Goal: Information Seeking & Learning: Learn about a topic

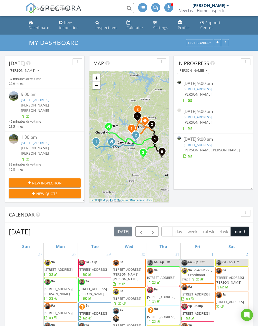
scroll to position [77, 0]
click at [27, 98] on link "125 Old Halifax Rd, Louisburg, NC 27549" at bounding box center [35, 100] width 28 height 5
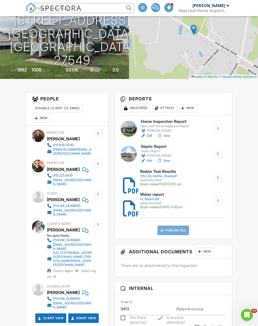
click at [65, 100] on h3 "People Disable Client CC Email New Inspector Client Client's Agent Listing Agen…" at bounding box center [67, 108] width 82 height 33
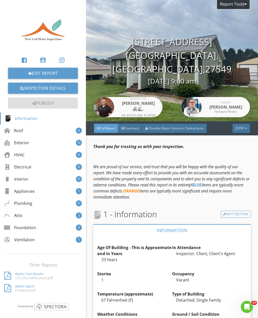
click at [158, 0] on div "Inspector Artie Hohenberger HIL #4372 OWL #14058I" at bounding box center [128, 60] width 69 height 121
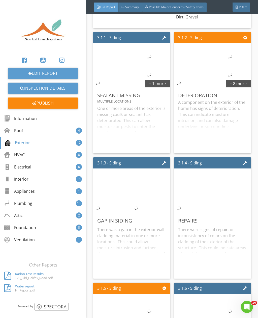
scroll to position [894, 0]
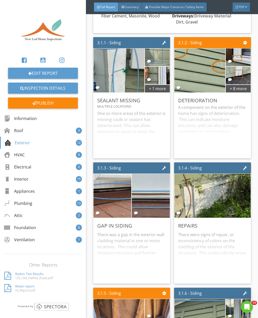
click at [242, 90] on div "+ 8 more" at bounding box center [238, 88] width 25 height 8
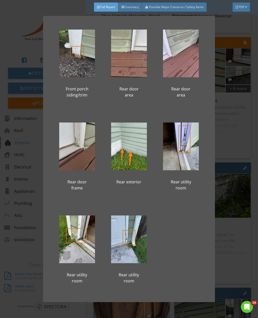
click at [254, 142] on div "Left exterior Front left window trim Front porch siding/trim Front porch siding…" at bounding box center [129, 159] width 258 height 318
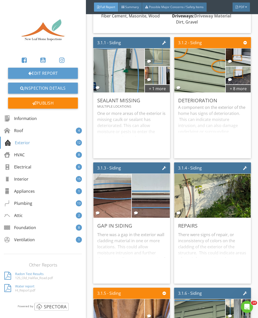
click at [160, 90] on div "+ 1 more" at bounding box center [157, 88] width 25 height 8
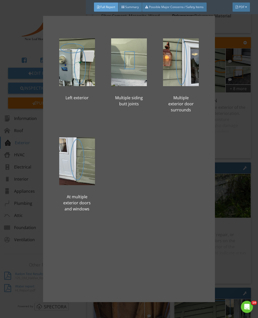
click at [248, 148] on div "Left exterior Multiple siding butt joints Multiple exterior door surrounds At m…" at bounding box center [129, 159] width 258 height 318
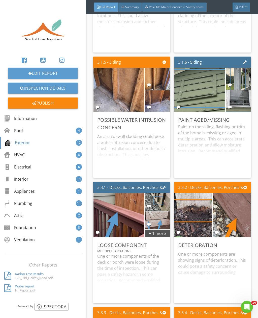
scroll to position [1197, 0]
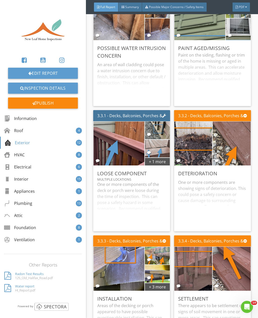
click at [160, 161] on div "+ 1 more" at bounding box center [157, 161] width 25 height 8
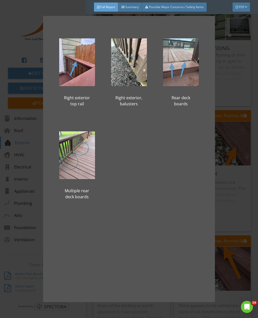
click at [251, 86] on div "Right exterior top rail Right exterior, balusters Rear deck boards Multiple rea…" at bounding box center [129, 159] width 258 height 318
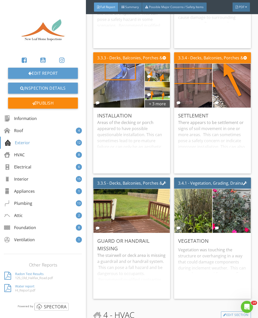
scroll to position [1373, 0]
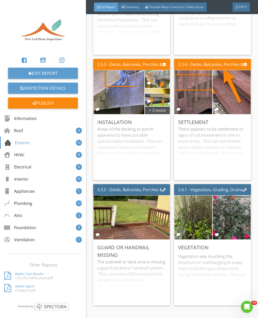
click at [159, 112] on div "+ 3 more" at bounding box center [157, 110] width 25 height 8
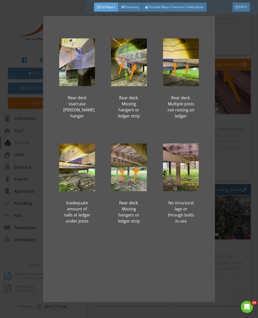
click at [253, 98] on div "Rear deck staircase stringer hanger Rear deck. Missing hangers or ledger strip …" at bounding box center [129, 159] width 258 height 318
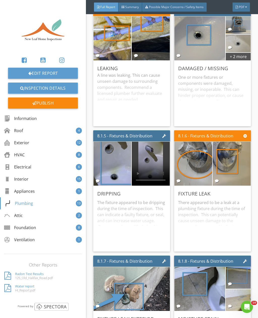
scroll to position [5038, 0]
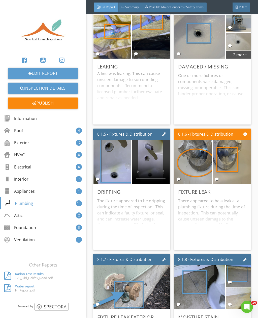
click at [240, 55] on div "+ 2 more" at bounding box center [238, 54] width 25 height 8
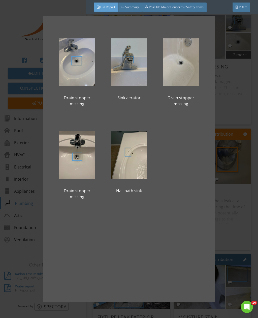
click at [245, 114] on div "Drain stopper missing Sink aerator Drain stopper missing Drain stopper missing …" at bounding box center [129, 159] width 258 height 318
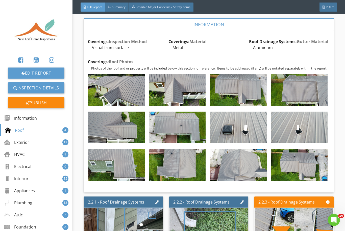
scroll to position [368, 0]
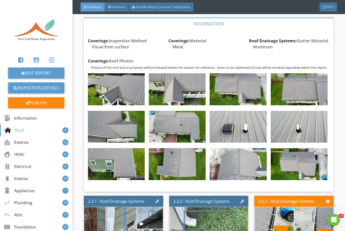
click at [131, 90] on img at bounding box center [116, 89] width 57 height 32
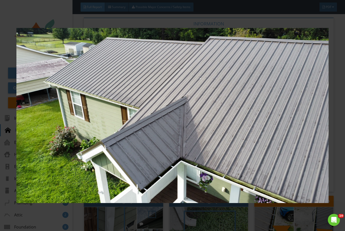
click at [258, 76] on div at bounding box center [172, 115] width 345 height 231
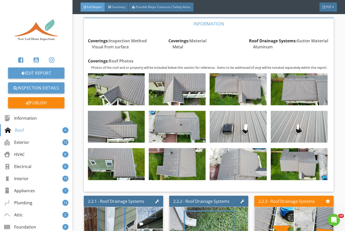
click at [192, 91] on img at bounding box center [177, 89] width 57 height 32
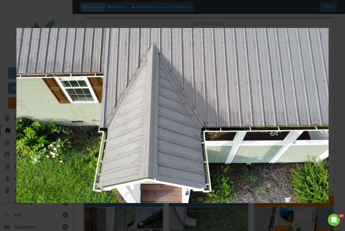
click at [258, 91] on div at bounding box center [172, 115] width 345 height 231
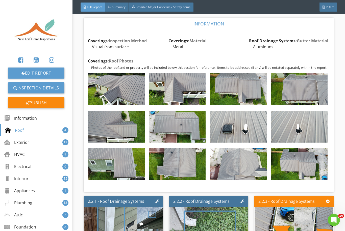
click at [242, 97] on img at bounding box center [238, 89] width 57 height 32
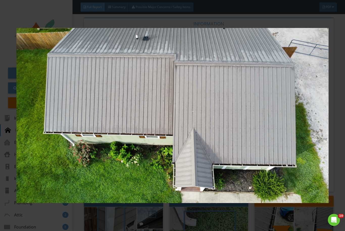
click at [258, 97] on div at bounding box center [172, 115] width 345 height 231
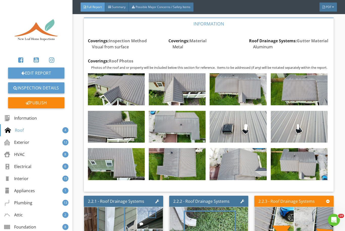
click at [258, 94] on img at bounding box center [299, 89] width 57 height 32
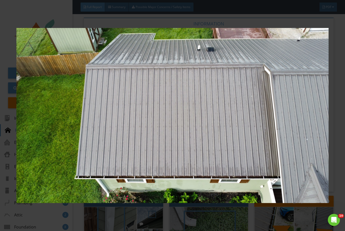
click at [258, 106] on div at bounding box center [172, 115] width 345 height 231
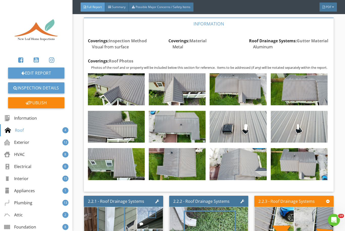
click at [247, 129] on img at bounding box center [238, 127] width 57 height 32
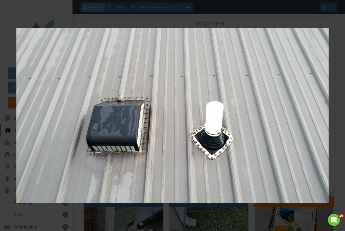
click at [258, 117] on div at bounding box center [172, 115] width 345 height 231
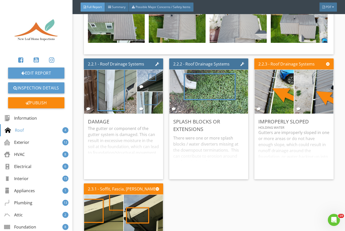
scroll to position [506, 0]
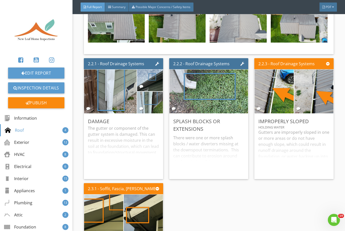
click at [113, 86] on img at bounding box center [110, 92] width 83 height 110
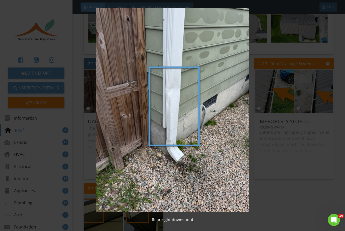
click at [258, 202] on img at bounding box center [172, 110] width 312 height 204
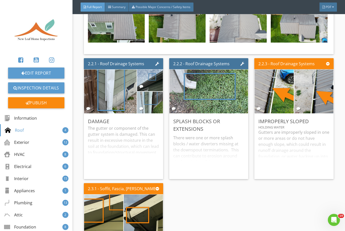
click at [156, 84] on img at bounding box center [149, 81] width 41 height 54
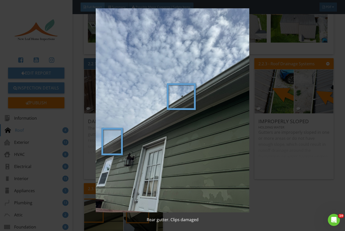
click at [258, 202] on img at bounding box center [172, 110] width 312 height 204
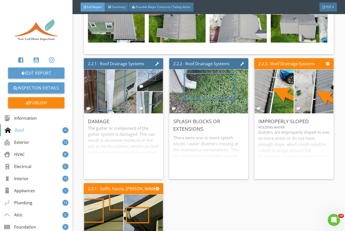
click at [151, 108] on img at bounding box center [149, 103] width 41 height 54
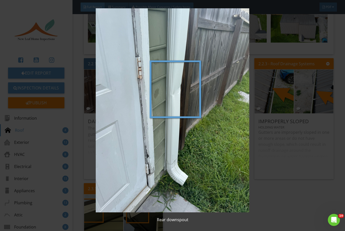
click at [258, 212] on img at bounding box center [172, 110] width 312 height 204
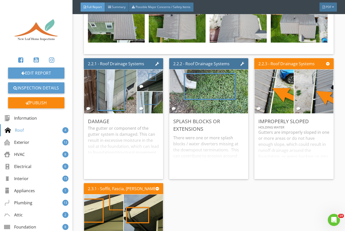
click at [217, 92] on img at bounding box center [208, 92] width 83 height 110
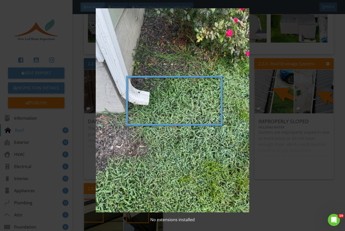
click at [258, 208] on img at bounding box center [172, 110] width 312 height 204
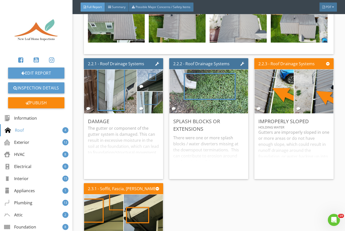
click at [258, 98] on img at bounding box center [274, 91] width 98 height 55
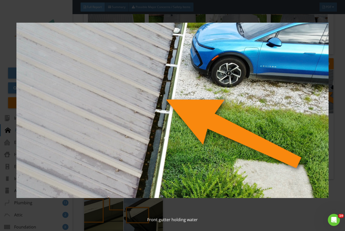
click at [258, 123] on div "Front gutter holding water" at bounding box center [172, 115] width 345 height 231
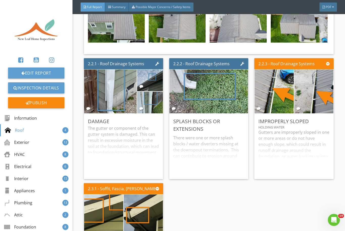
click at [258, 93] on img at bounding box center [314, 91] width 98 height 55
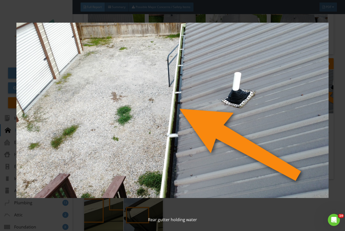
click at [258, 139] on div "Rear gutter holding water" at bounding box center [172, 115] width 345 height 231
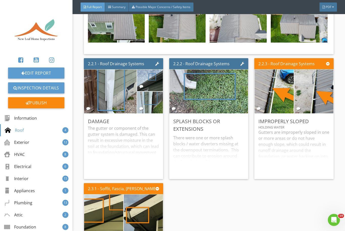
scroll to position [603, 0]
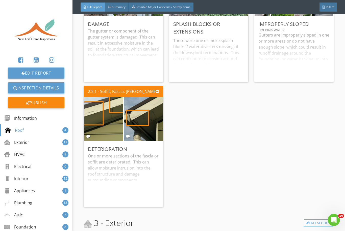
click at [106, 122] on img at bounding box center [103, 120] width 83 height 110
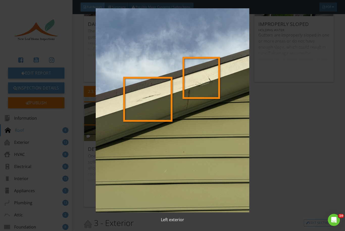
click at [258, 175] on img at bounding box center [172, 110] width 312 height 204
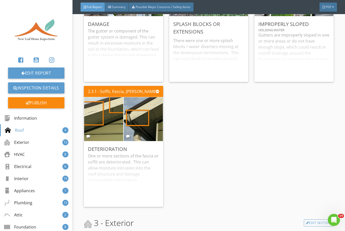
click at [144, 126] on img at bounding box center [143, 120] width 83 height 110
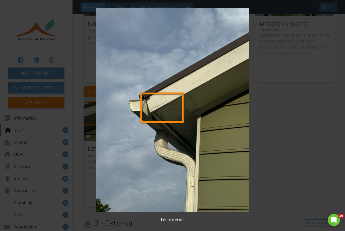
click at [258, 158] on img at bounding box center [172, 110] width 312 height 204
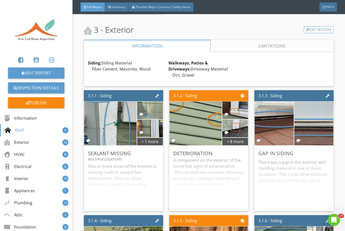
scroll to position [802, 0]
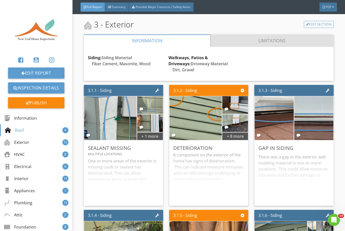
click at [237, 42] on link "Limitations" at bounding box center [271, 41] width 123 height 12
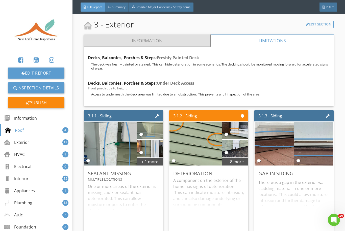
click at [174, 43] on link "Information" at bounding box center [147, 41] width 126 height 12
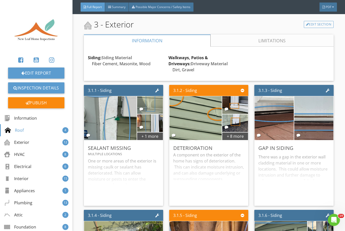
click at [151, 140] on div "+ 1 more" at bounding box center [150, 136] width 26 height 8
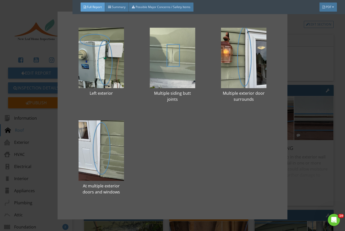
click at [110, 48] on div at bounding box center [101, 58] width 55 height 61
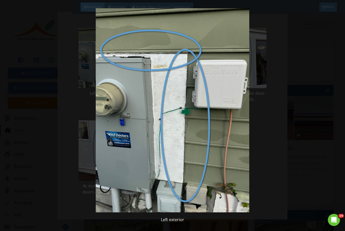
click at [258, 163] on img at bounding box center [172, 110] width 312 height 204
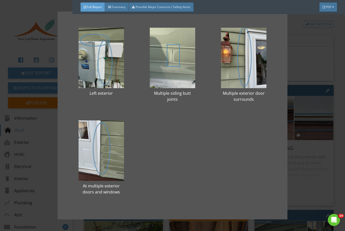
click at [174, 54] on div at bounding box center [172, 58] width 55 height 61
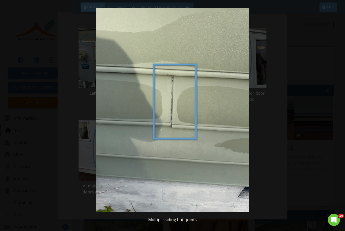
click at [258, 170] on img at bounding box center [172, 110] width 312 height 204
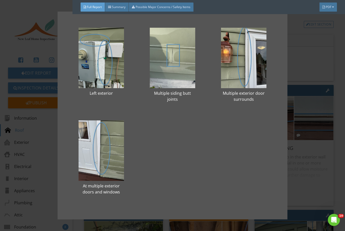
click at [186, 67] on div at bounding box center [172, 58] width 55 height 61
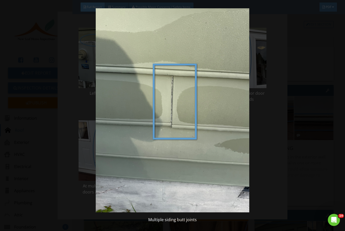
click at [258, 186] on img at bounding box center [172, 110] width 312 height 204
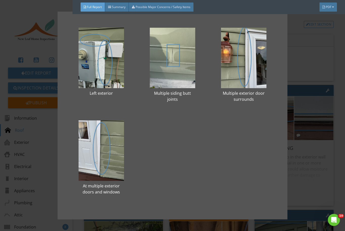
click at [248, 59] on div at bounding box center [243, 58] width 55 height 61
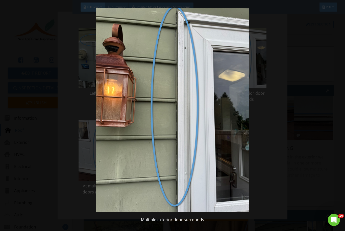
click at [258, 171] on img at bounding box center [172, 110] width 312 height 204
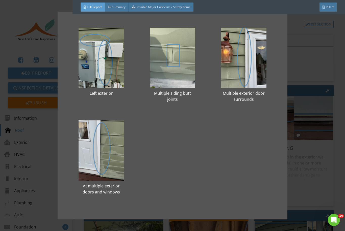
click at [98, 159] on div at bounding box center [101, 151] width 55 height 61
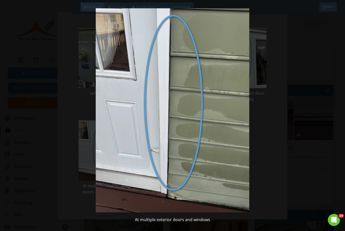
click at [258, 171] on img at bounding box center [172, 110] width 312 height 204
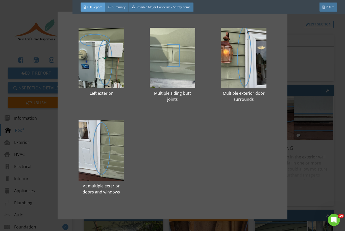
click at [258, 182] on div "Left exterior Multiple siding butt joints Multiple exterior door surrounds At m…" at bounding box center [172, 115] width 345 height 231
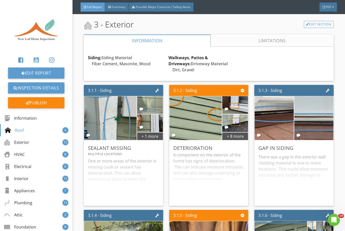
click at [239, 140] on div "+ 8 more" at bounding box center [235, 136] width 26 height 8
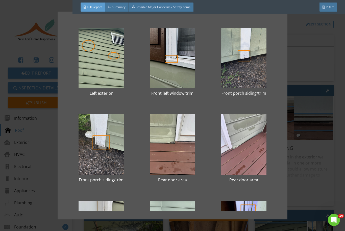
click at [103, 52] on div at bounding box center [101, 58] width 55 height 61
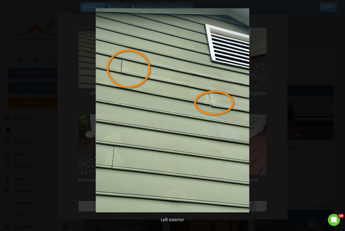
click at [258, 180] on img at bounding box center [172, 110] width 312 height 204
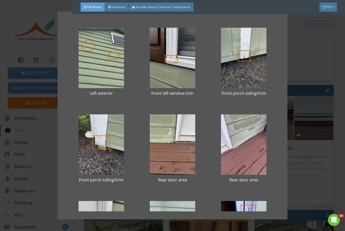
click at [181, 43] on div at bounding box center [172, 58] width 55 height 61
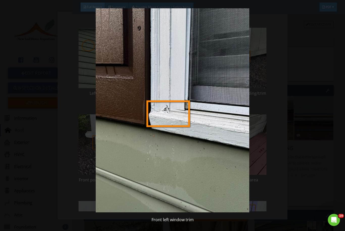
click at [258, 171] on img at bounding box center [172, 110] width 312 height 204
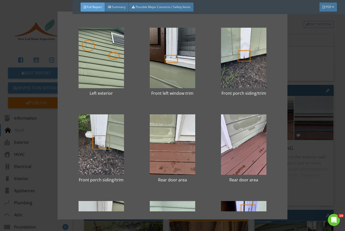
click at [245, 65] on div at bounding box center [243, 58] width 55 height 61
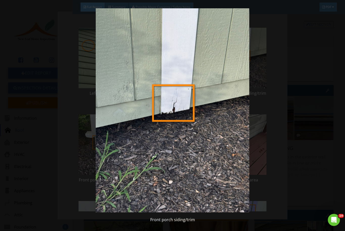
click at [258, 144] on img at bounding box center [172, 110] width 312 height 204
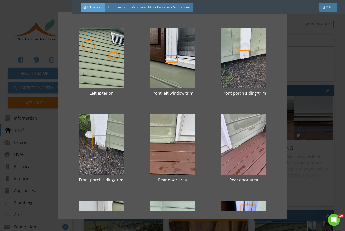
click at [89, 154] on div at bounding box center [101, 145] width 55 height 61
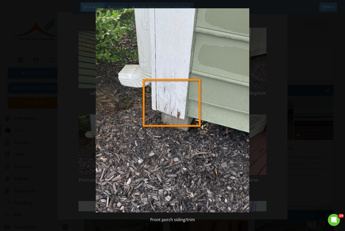
click at [258, 182] on img at bounding box center [172, 110] width 312 height 204
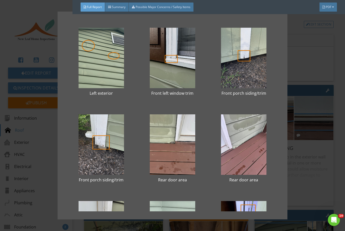
click at [166, 145] on div at bounding box center [172, 145] width 55 height 61
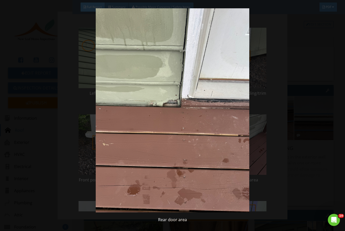
click at [258, 188] on img at bounding box center [172, 110] width 312 height 204
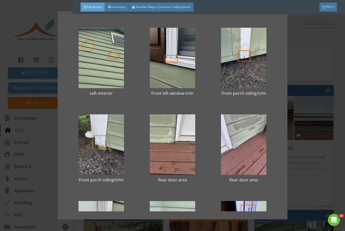
click at [255, 150] on div at bounding box center [243, 145] width 55 height 61
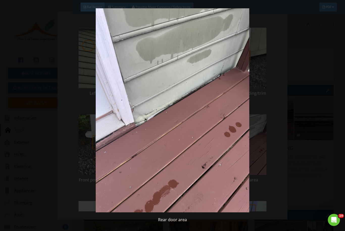
click at [258, 181] on img at bounding box center [172, 110] width 312 height 204
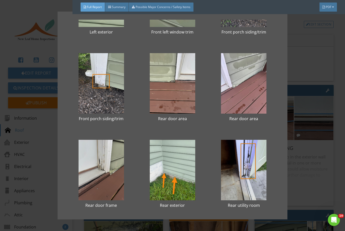
scroll to position [86, 0]
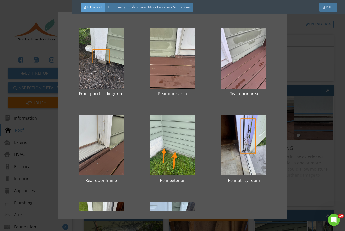
click at [98, 143] on div at bounding box center [101, 145] width 55 height 61
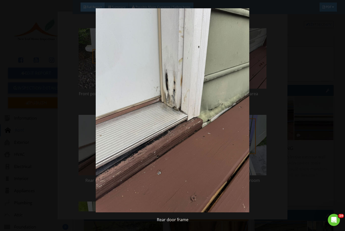
click at [258, 193] on img at bounding box center [172, 110] width 312 height 204
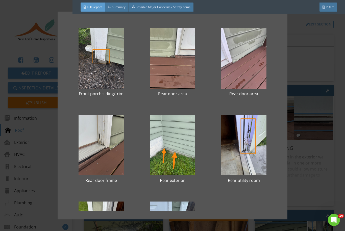
click at [176, 144] on div at bounding box center [172, 145] width 55 height 61
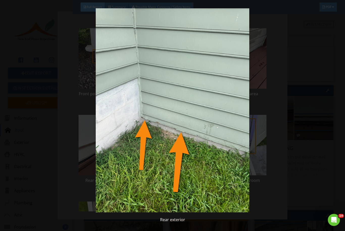
click at [258, 196] on img at bounding box center [172, 110] width 312 height 204
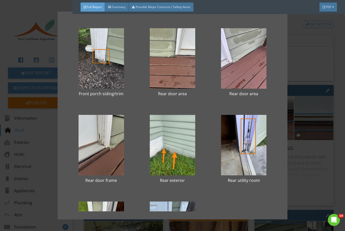
click at [239, 145] on div at bounding box center [243, 145] width 55 height 61
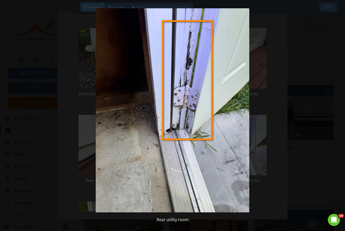
click at [258, 195] on img at bounding box center [172, 110] width 312 height 204
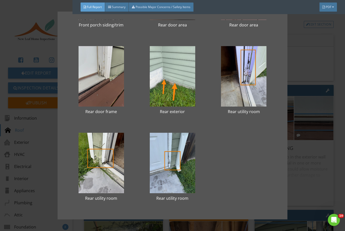
scroll to position [155, 0]
click at [108, 166] on div at bounding box center [101, 163] width 55 height 61
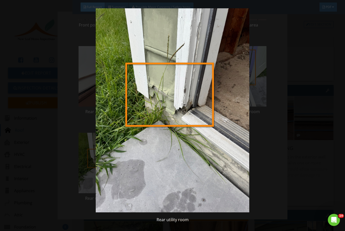
click at [258, 187] on img at bounding box center [172, 110] width 312 height 204
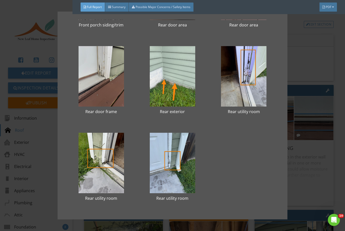
click at [174, 168] on div at bounding box center [172, 163] width 55 height 61
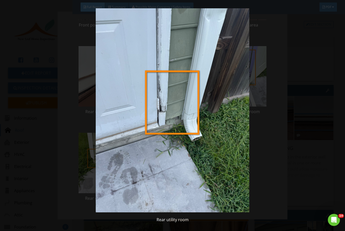
click at [258, 178] on img at bounding box center [172, 110] width 312 height 204
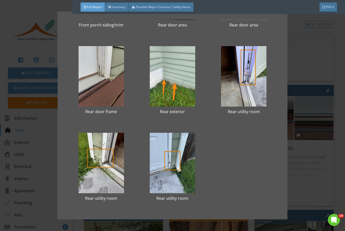
click at [258, 94] on div at bounding box center [243, 76] width 55 height 61
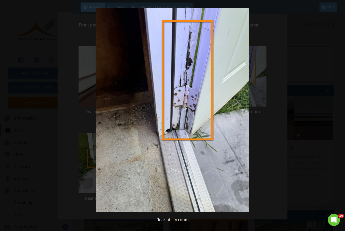
click at [258, 159] on img at bounding box center [172, 110] width 312 height 204
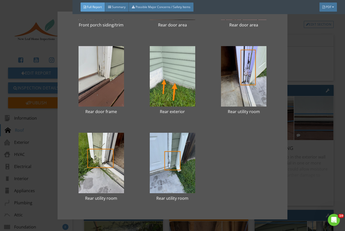
click at [258, 62] on div "Left exterior Front left window trim Front porch siding/trim Front porch siding…" at bounding box center [172, 115] width 345 height 231
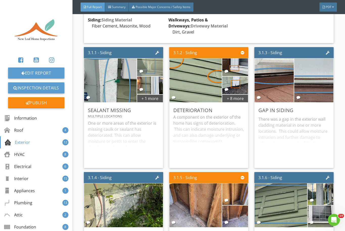
scroll to position [841, 0]
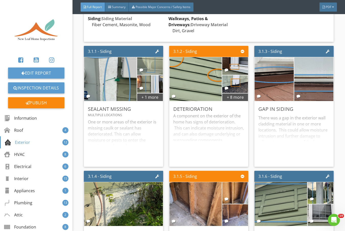
click at [258, 92] on img at bounding box center [274, 79] width 83 height 110
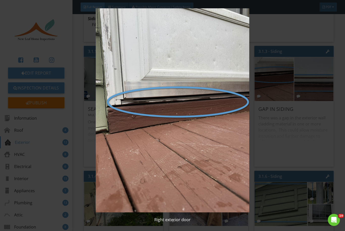
click at [258, 140] on div "Right exterior door" at bounding box center [172, 115] width 345 height 231
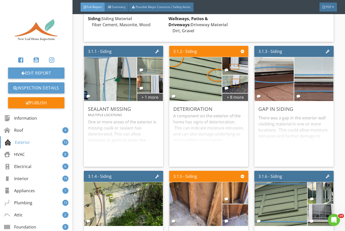
click at [258, 86] on img at bounding box center [313, 79] width 83 height 110
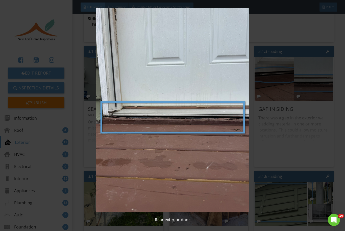
click at [258, 146] on img at bounding box center [172, 110] width 312 height 204
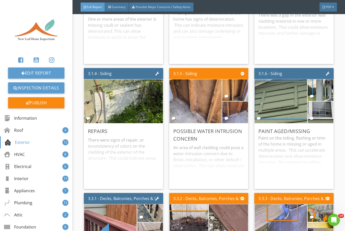
scroll to position [943, 0]
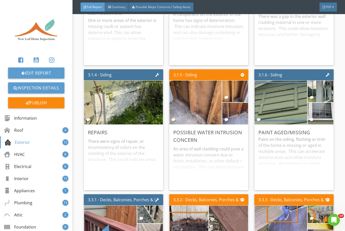
click at [126, 109] on img at bounding box center [123, 103] width 83 height 110
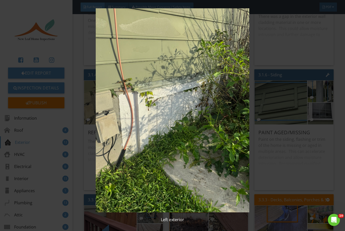
click at [258, 143] on div "Left exterior" at bounding box center [172, 115] width 345 height 231
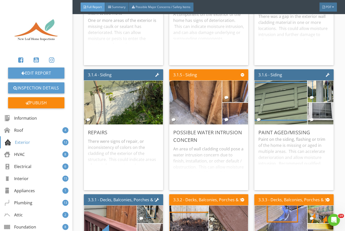
click at [201, 106] on img at bounding box center [195, 103] width 83 height 110
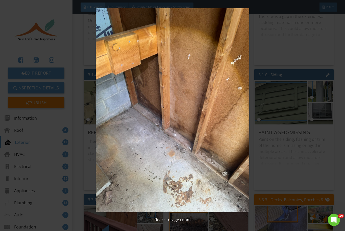
click at [258, 157] on img at bounding box center [172, 110] width 312 height 204
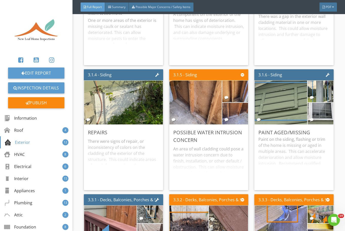
click at [241, 91] on img at bounding box center [235, 92] width 41 height 54
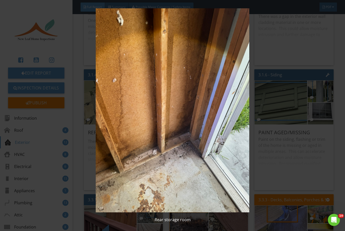
click at [258, 159] on div "Rear storage room" at bounding box center [172, 115] width 345 height 231
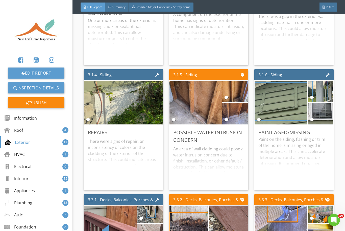
click at [238, 116] on img at bounding box center [235, 114] width 41 height 54
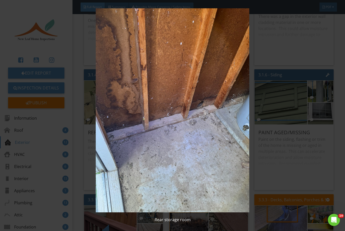
click at [258, 157] on img at bounding box center [172, 110] width 312 height 204
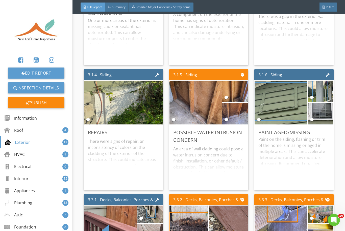
click at [258, 106] on img at bounding box center [281, 103] width 83 height 110
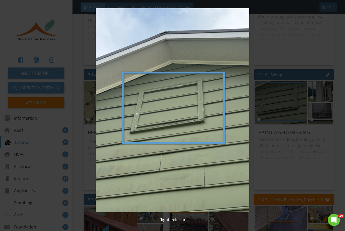
click at [258, 154] on div "Right exterior" at bounding box center [172, 115] width 345 height 231
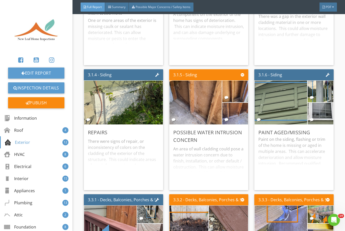
click at [258, 93] on img at bounding box center [320, 92] width 41 height 54
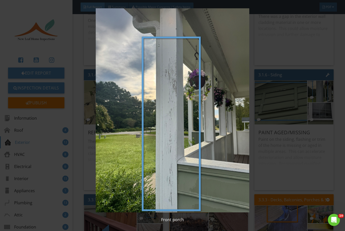
click at [258, 156] on div "Front porch" at bounding box center [172, 115] width 345 height 231
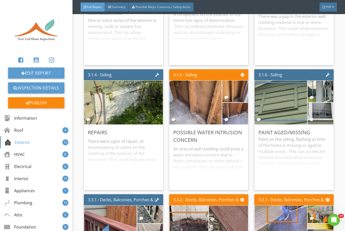
click at [258, 113] on img at bounding box center [320, 114] width 41 height 54
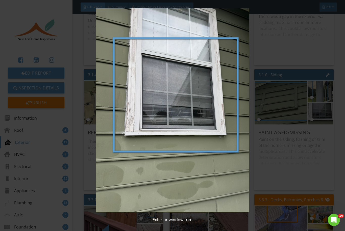
click at [258, 54] on div "Exterior window trim" at bounding box center [172, 115] width 345 height 231
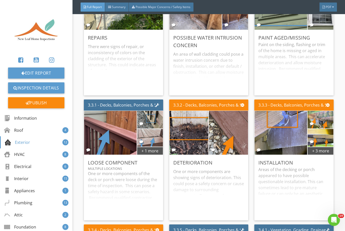
scroll to position [1046, 0]
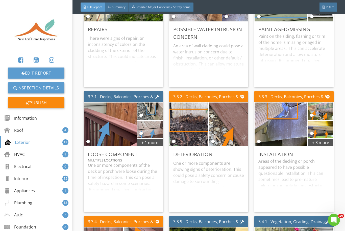
click at [151, 147] on div "+ 1 more" at bounding box center [150, 143] width 26 height 8
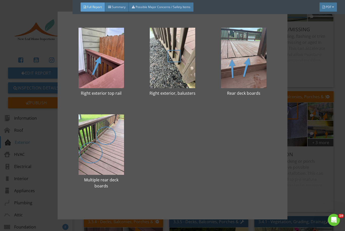
click at [111, 65] on div at bounding box center [101, 58] width 55 height 61
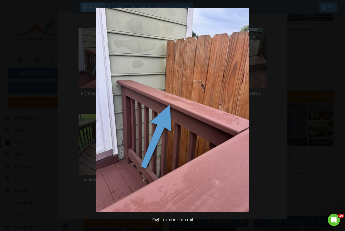
click at [258, 150] on img at bounding box center [172, 110] width 312 height 204
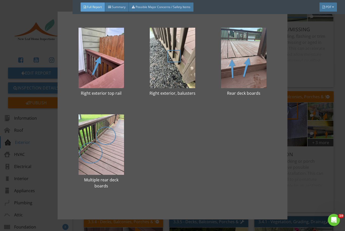
click at [169, 63] on div at bounding box center [172, 58] width 55 height 61
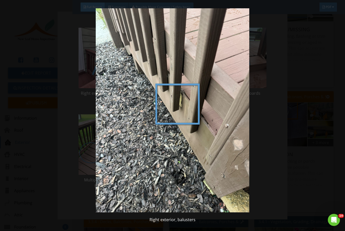
click at [258, 144] on img at bounding box center [172, 110] width 312 height 204
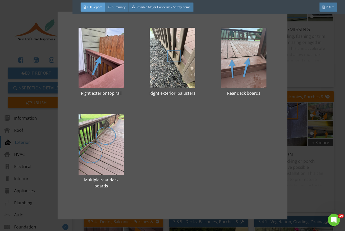
click at [245, 62] on div at bounding box center [243, 58] width 55 height 61
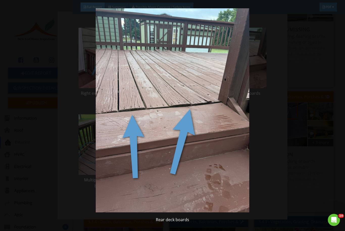
click at [258, 162] on img at bounding box center [172, 110] width 312 height 204
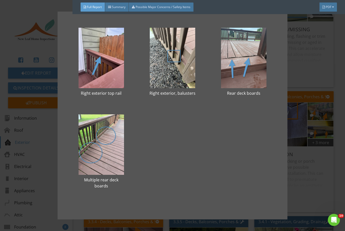
click at [105, 140] on div at bounding box center [101, 145] width 55 height 61
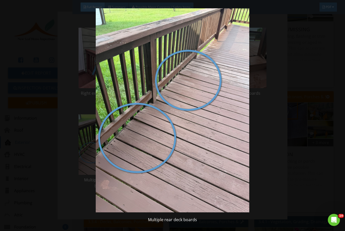
click at [258, 177] on img at bounding box center [172, 110] width 312 height 204
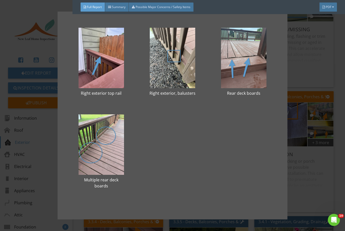
click at [258, 66] on div "Right exterior top rail Right exterior, balusters Rear deck boards Multiple rea…" at bounding box center [172, 115] width 345 height 231
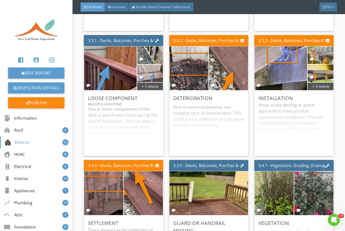
scroll to position [1103, 0]
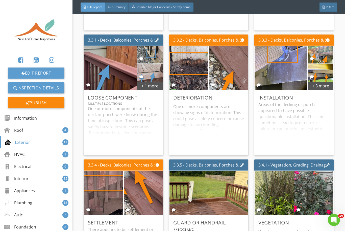
click at [193, 71] on img at bounding box center [189, 68] width 83 height 110
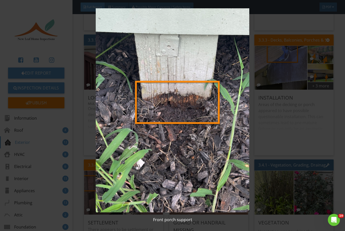
click at [258, 125] on img at bounding box center [172, 110] width 312 height 204
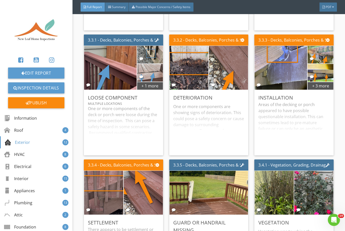
click at [231, 63] on img at bounding box center [228, 68] width 83 height 110
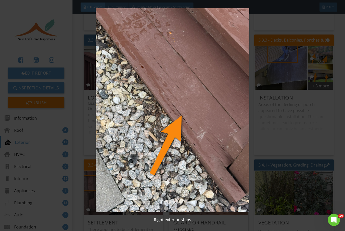
click at [258, 118] on img at bounding box center [172, 110] width 312 height 204
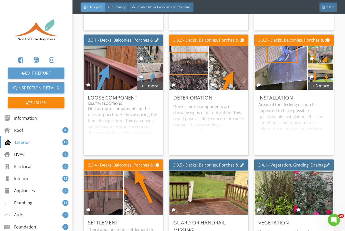
click at [258, 89] on div "+ 3 more" at bounding box center [320, 86] width 26 height 8
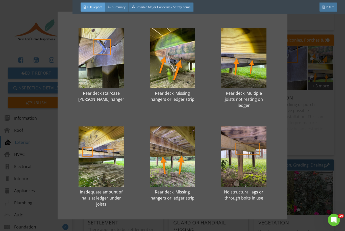
click at [104, 66] on div at bounding box center [101, 58] width 55 height 61
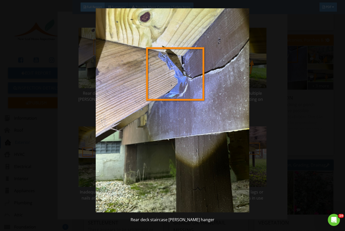
click at [258, 49] on img at bounding box center [172, 110] width 312 height 204
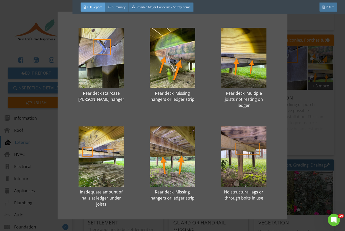
click at [175, 55] on div at bounding box center [172, 58] width 55 height 61
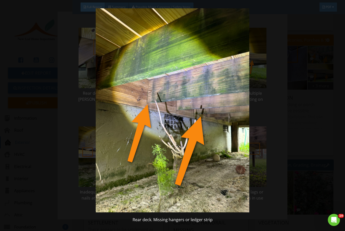
click at [258, 76] on img at bounding box center [172, 110] width 312 height 204
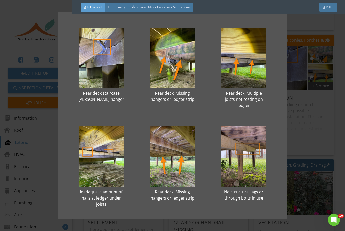
click at [252, 61] on div at bounding box center [243, 58] width 55 height 61
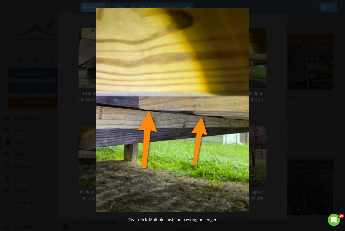
click at [258, 119] on img at bounding box center [172, 110] width 312 height 204
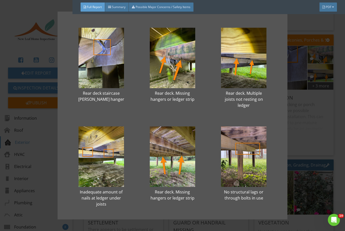
click at [96, 151] on div at bounding box center [101, 157] width 55 height 61
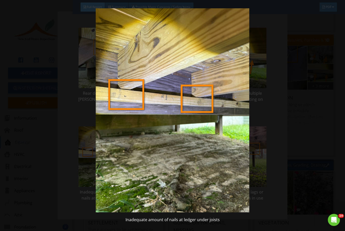
click at [258, 120] on img at bounding box center [172, 110] width 312 height 204
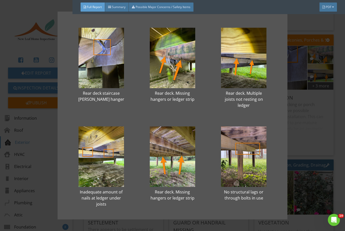
click at [176, 146] on div at bounding box center [172, 157] width 55 height 61
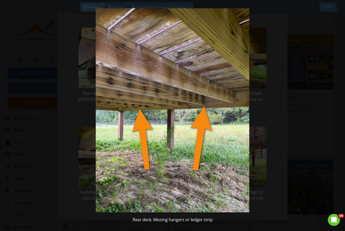
click at [258, 191] on img at bounding box center [172, 110] width 312 height 204
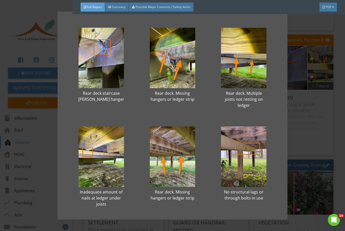
click at [244, 152] on div at bounding box center [243, 157] width 55 height 61
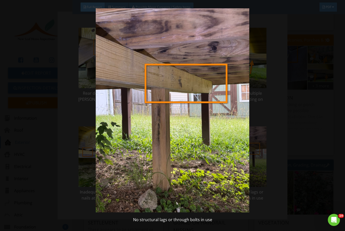
click at [258, 104] on img at bounding box center [172, 110] width 312 height 204
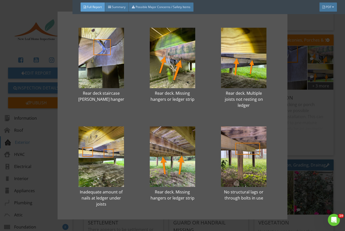
click at [258, 126] on div "Rear deck staircase stringer hanger Rear deck. Missing hangers or ledger strip …" at bounding box center [172, 115] width 345 height 231
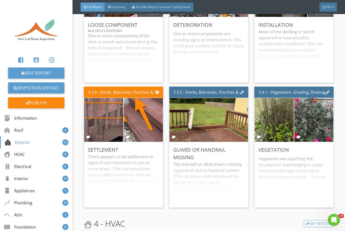
scroll to position [1179, 0]
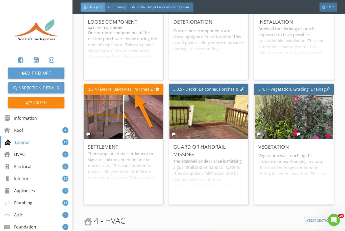
click at [109, 114] on img at bounding box center [103, 117] width 83 height 110
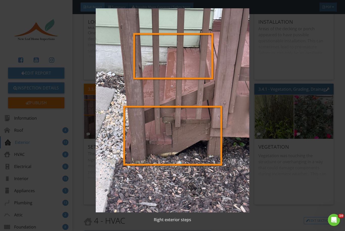
click at [258, 213] on img at bounding box center [172, 110] width 312 height 204
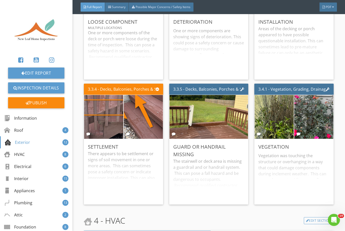
click at [151, 125] on img at bounding box center [143, 117] width 83 height 110
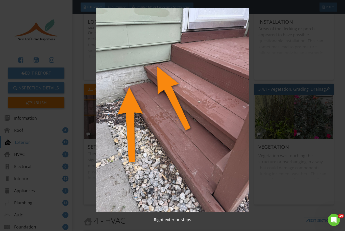
click at [258, 212] on img at bounding box center [172, 110] width 312 height 204
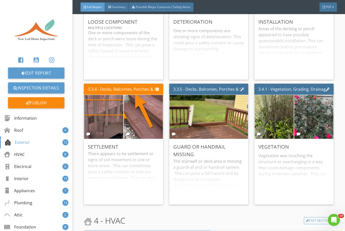
click at [220, 119] on img at bounding box center [208, 117] width 83 height 110
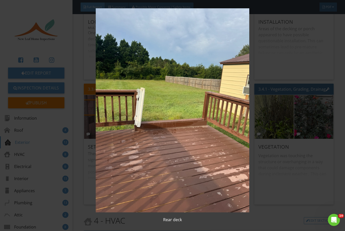
click at [258, 217] on div "Rear deck" at bounding box center [172, 115] width 345 height 231
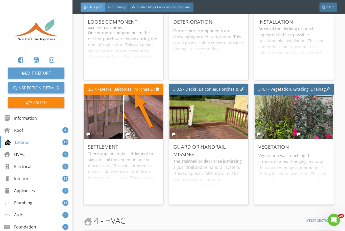
click at [258, 122] on img at bounding box center [274, 117] width 83 height 110
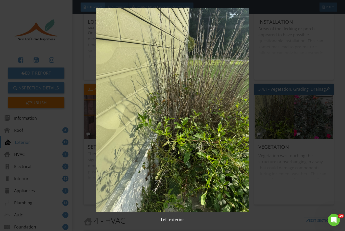
click at [258, 212] on img at bounding box center [172, 110] width 312 height 204
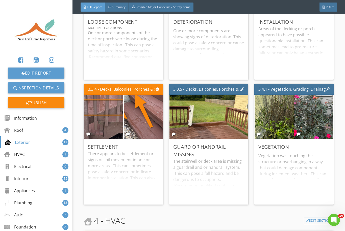
click at [258, 120] on img at bounding box center [313, 117] width 83 height 110
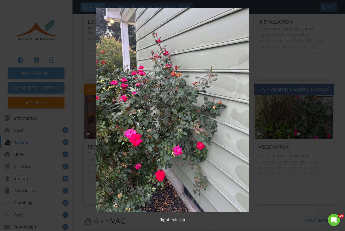
click at [258, 54] on div "Right exterior" at bounding box center [172, 115] width 345 height 231
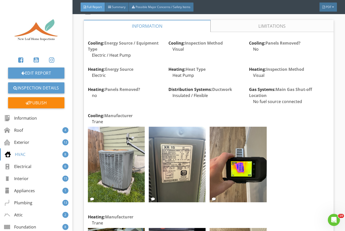
scroll to position [1403, 0]
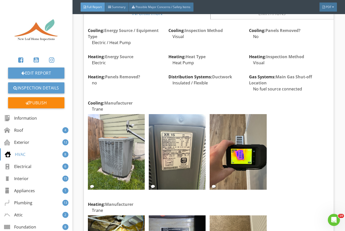
click at [118, 158] on img at bounding box center [116, 152] width 57 height 76
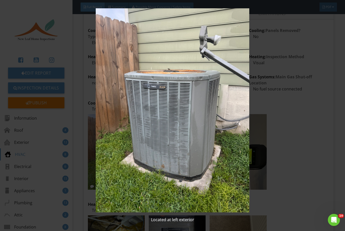
click at [258, 157] on img at bounding box center [172, 110] width 312 height 204
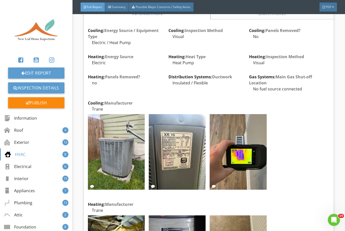
click at [178, 148] on img at bounding box center [177, 152] width 57 height 76
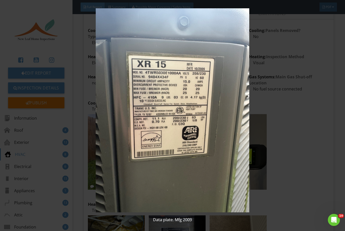
click at [258, 151] on img at bounding box center [172, 110] width 312 height 204
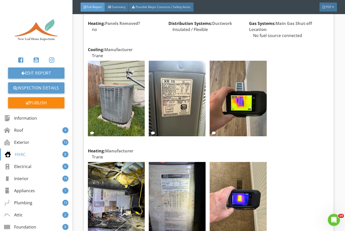
scroll to position [1461, 0]
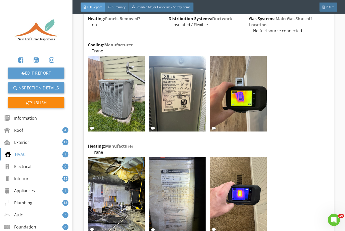
click at [250, 93] on img at bounding box center [238, 94] width 57 height 76
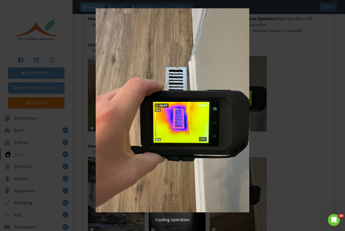
click at [258, 138] on img at bounding box center [172, 110] width 312 height 204
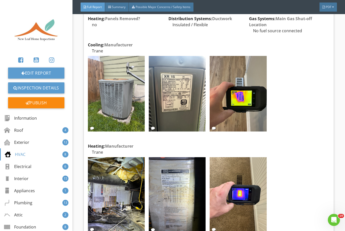
click at [257, 176] on img at bounding box center [238, 196] width 57 height 76
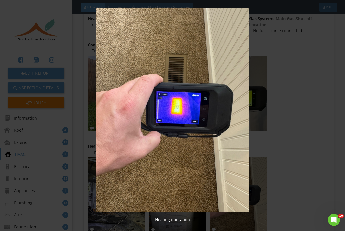
click at [258, 138] on img at bounding box center [172, 110] width 312 height 204
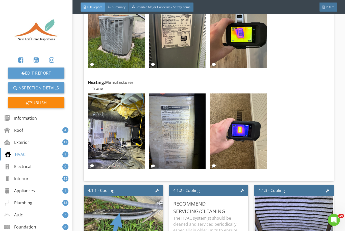
scroll to position [1530, 0]
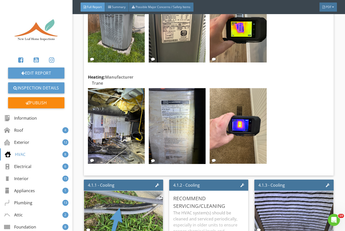
click at [122, 122] on img at bounding box center [116, 126] width 57 height 76
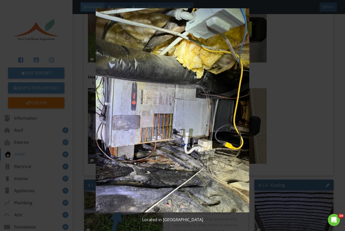
click at [258, 141] on img at bounding box center [172, 110] width 312 height 204
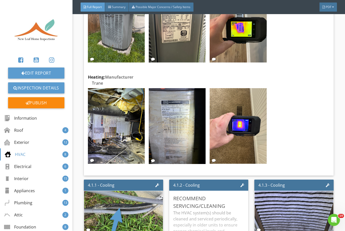
click at [173, 120] on img at bounding box center [177, 126] width 57 height 76
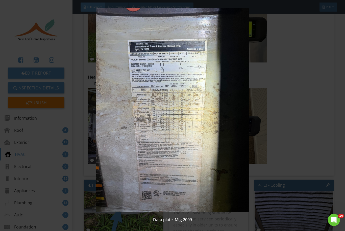
click at [258, 124] on img at bounding box center [172, 110] width 312 height 204
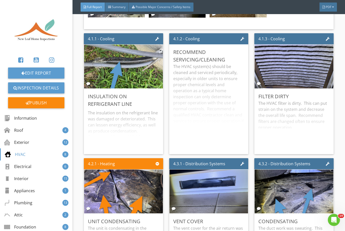
scroll to position [1679, 0]
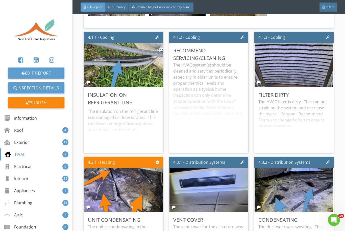
click at [136, 71] on img at bounding box center [123, 65] width 83 height 110
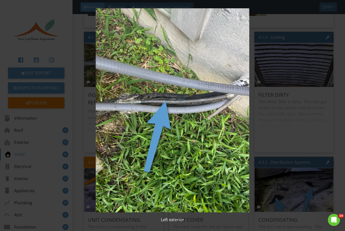
click at [258, 21] on img at bounding box center [172, 110] width 312 height 204
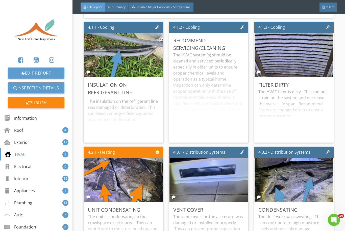
scroll to position [1689, 0]
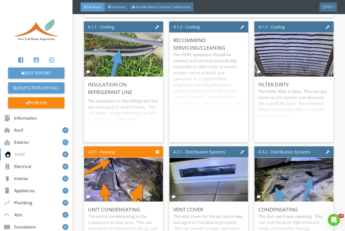
click at [258, 50] on img at bounding box center [294, 55] width 83 height 110
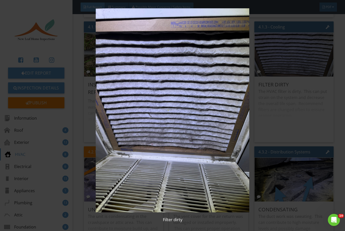
click at [258, 109] on div "Filter dirty" at bounding box center [172, 115] width 345 height 231
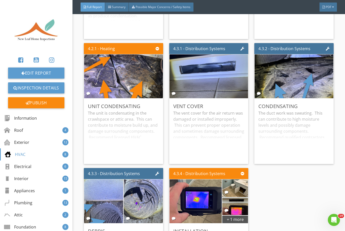
scroll to position [1814, 0]
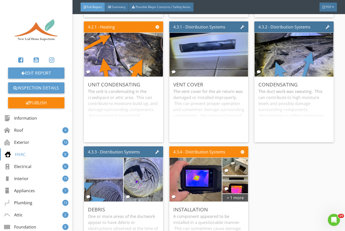
click at [107, 184] on img at bounding box center [103, 180] width 83 height 110
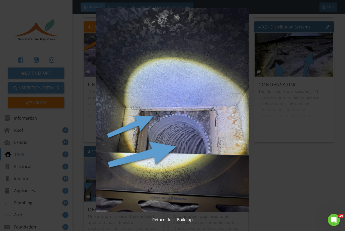
click at [258, 183] on img at bounding box center [172, 110] width 312 height 204
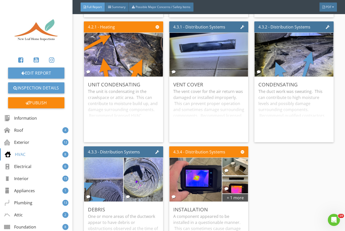
click at [147, 180] on img at bounding box center [143, 180] width 83 height 110
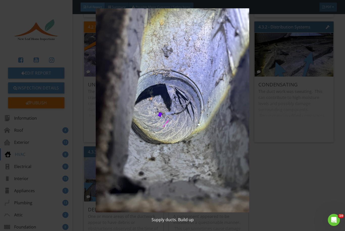
click at [258, 197] on img at bounding box center [172, 110] width 312 height 204
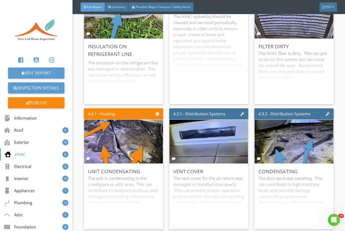
scroll to position [1727, 0]
click at [127, 142] on img at bounding box center [123, 142] width 83 height 110
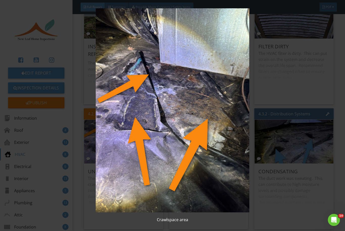
click at [258, 73] on div "Crawlspace area" at bounding box center [172, 115] width 345 height 231
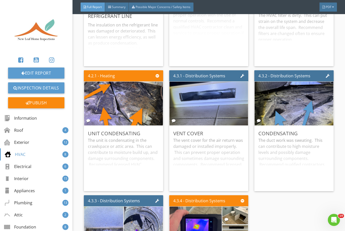
scroll to position [1776, 0]
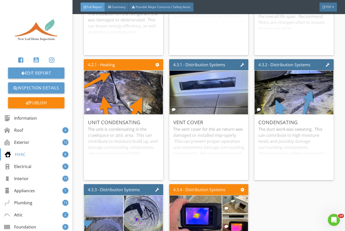
click at [218, 95] on img at bounding box center [208, 93] width 83 height 110
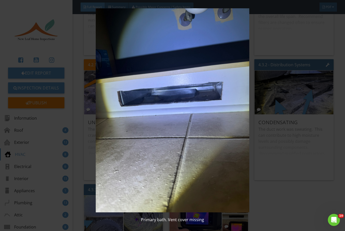
click at [258, 194] on img at bounding box center [172, 110] width 312 height 204
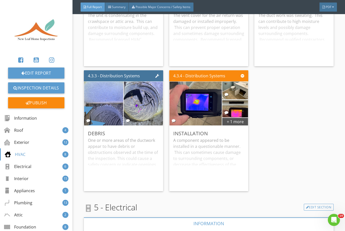
scroll to position [1891, 0]
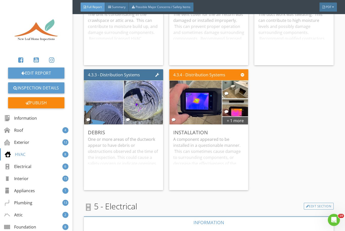
click at [237, 124] on div "+ 1 more" at bounding box center [235, 121] width 26 height 8
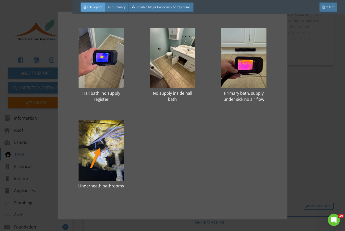
click at [109, 52] on div at bounding box center [101, 58] width 55 height 61
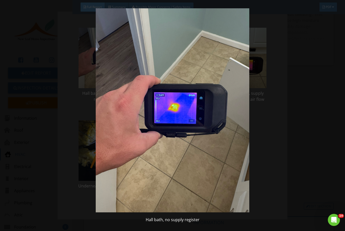
click at [258, 153] on img at bounding box center [172, 110] width 312 height 204
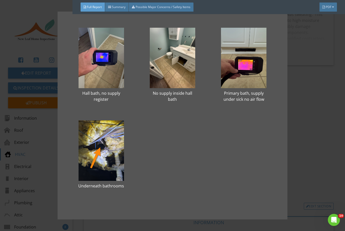
click at [176, 70] on div at bounding box center [172, 58] width 55 height 61
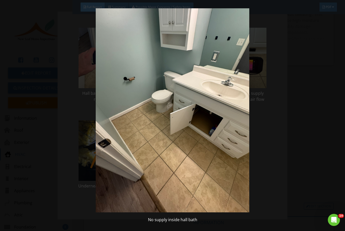
click at [258, 145] on img at bounding box center [172, 110] width 312 height 204
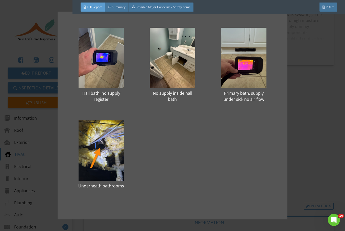
click at [248, 62] on div at bounding box center [243, 58] width 55 height 61
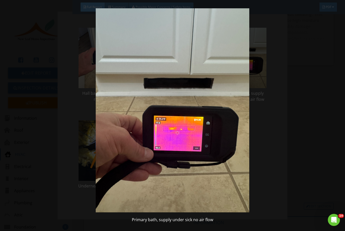
click at [258, 143] on img at bounding box center [172, 110] width 312 height 204
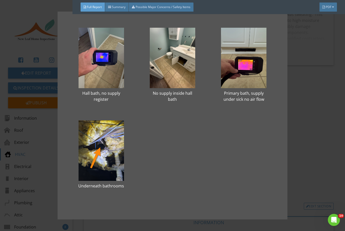
click at [114, 150] on div at bounding box center [101, 151] width 55 height 61
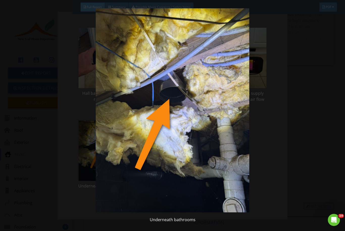
click at [258, 133] on img at bounding box center [172, 110] width 312 height 204
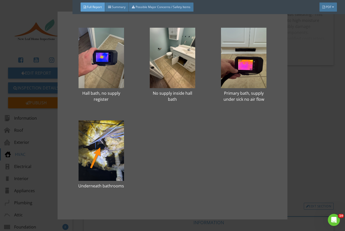
click at [258, 150] on div "Hall bath, no supply register No supply inside hall bath Primary bath, supply u…" at bounding box center [172, 115] width 345 height 231
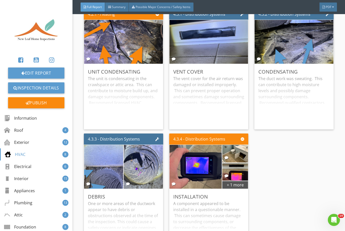
scroll to position [1827, 0]
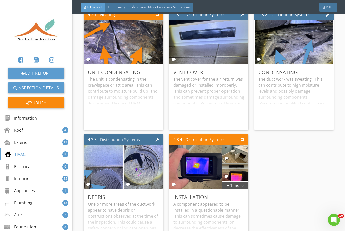
click at [258, 47] on img at bounding box center [294, 42] width 83 height 110
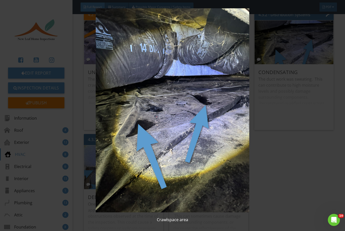
click at [258, 173] on img at bounding box center [172, 110] width 312 height 204
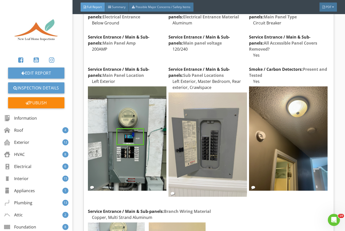
scroll to position [2124, 0]
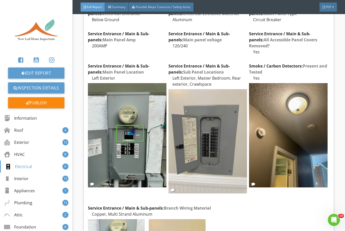
click at [138, 118] on img at bounding box center [127, 135] width 79 height 105
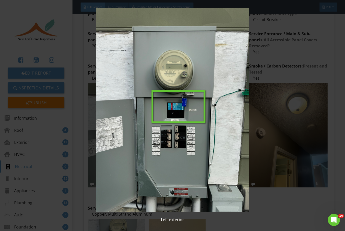
click at [258, 206] on img at bounding box center [172, 110] width 312 height 204
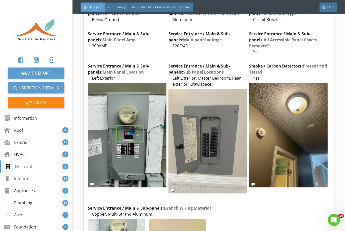
click at [200, 129] on img at bounding box center [207, 141] width 79 height 105
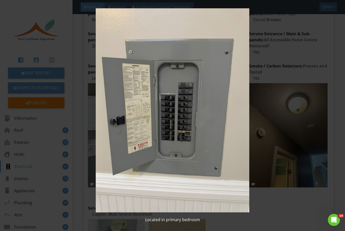
click at [258, 206] on img at bounding box center [172, 110] width 312 height 204
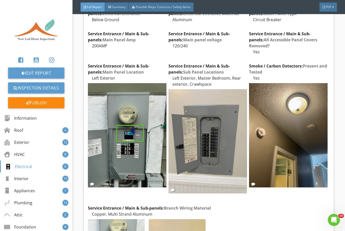
click at [258, 149] on img at bounding box center [288, 135] width 79 height 105
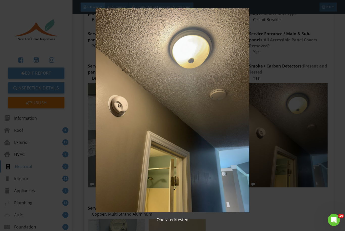
click at [258, 212] on img at bounding box center [172, 110] width 312 height 204
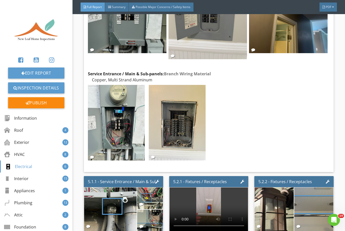
scroll to position [2261, 0]
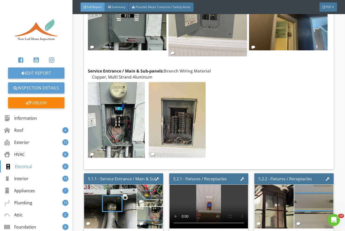
click at [123, 113] on img at bounding box center [116, 120] width 57 height 76
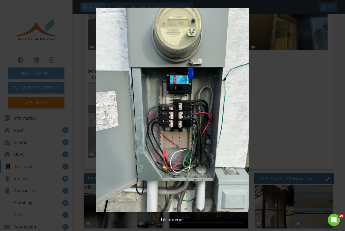
click at [258, 122] on img at bounding box center [172, 110] width 312 height 204
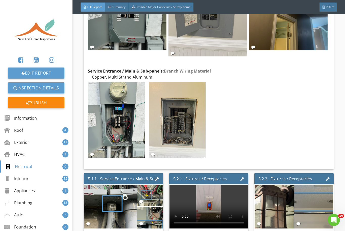
click at [189, 109] on img at bounding box center [177, 120] width 57 height 76
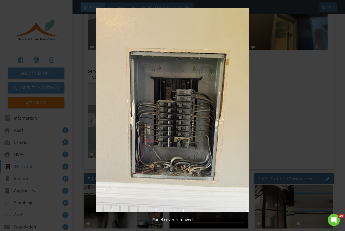
click at [258, 121] on img at bounding box center [172, 110] width 312 height 204
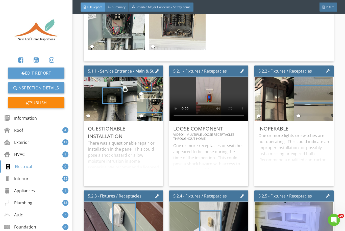
scroll to position [2375, 0]
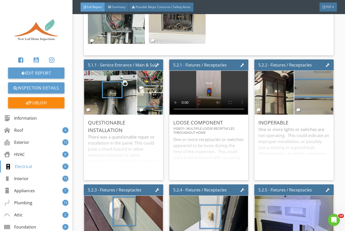
click at [117, 90] on img at bounding box center [110, 93] width 83 height 110
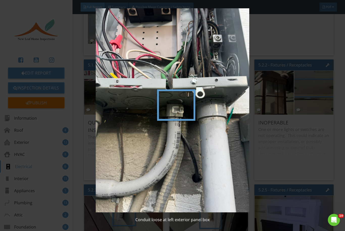
click at [258, 141] on div "Conduit loose at left exterior panel box" at bounding box center [172, 115] width 345 height 231
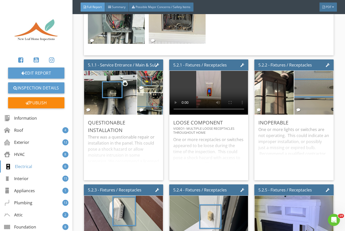
click at [153, 74] on img at bounding box center [149, 82] width 41 height 54
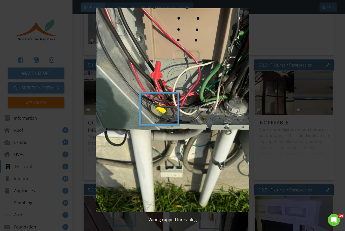
click at [258, 117] on img at bounding box center [172, 110] width 312 height 204
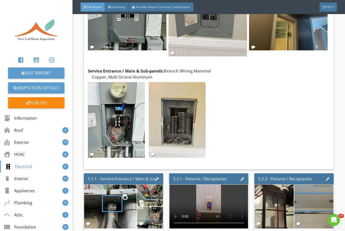
scroll to position [2265, 0]
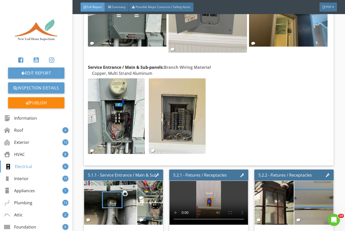
click at [120, 127] on img at bounding box center [116, 117] width 57 height 76
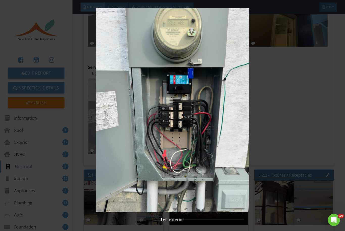
click at [258, 105] on img at bounding box center [172, 110] width 312 height 204
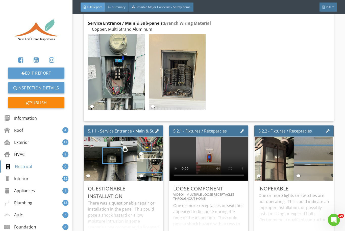
scroll to position [2314, 0]
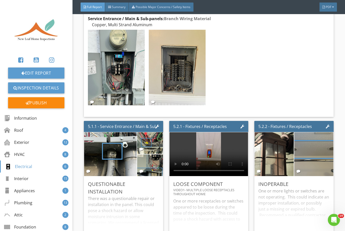
click at [152, 141] on img at bounding box center [149, 143] width 41 height 54
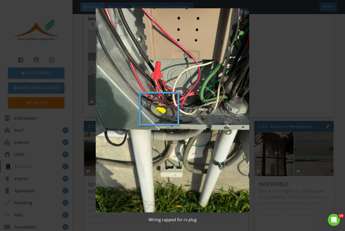
click at [258, 79] on img at bounding box center [172, 110] width 312 height 204
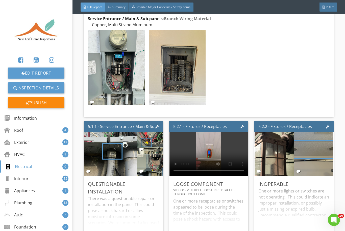
click at [152, 160] on img at bounding box center [149, 165] width 41 height 54
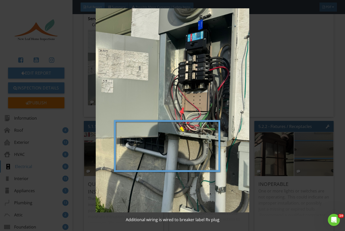
click at [258, 80] on img at bounding box center [172, 110] width 312 height 204
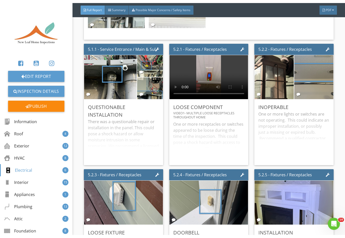
scroll to position [2396, 0]
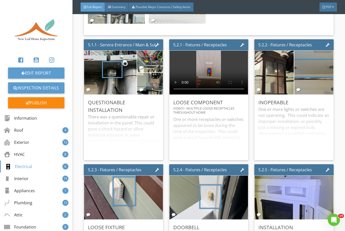
click at [173, 51] on video at bounding box center [208, 73] width 79 height 44
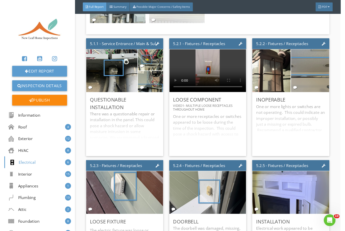
scroll to position [6, 0]
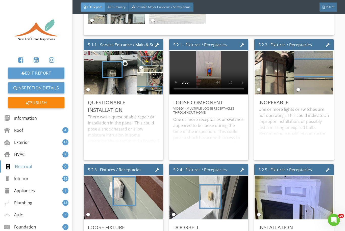
click at [258, 63] on img at bounding box center [274, 73] width 83 height 110
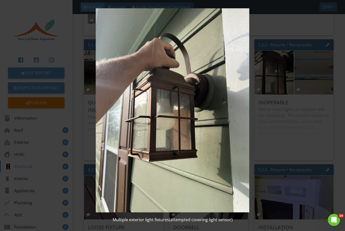
click at [258, 124] on div "Multiple exterior light fixtures(attempted covering light sensor)" at bounding box center [172, 115] width 345 height 231
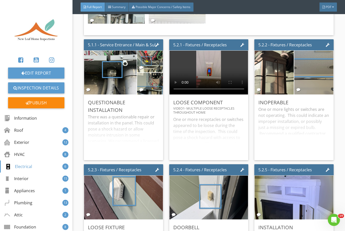
click at [258, 61] on img at bounding box center [313, 73] width 83 height 110
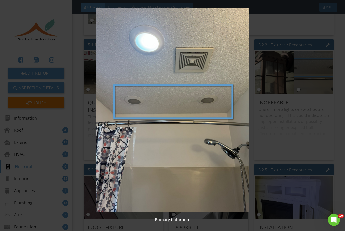
click at [258, 120] on img at bounding box center [172, 110] width 312 height 204
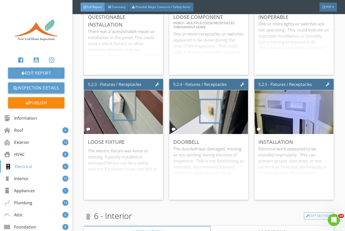
scroll to position [2482, 0]
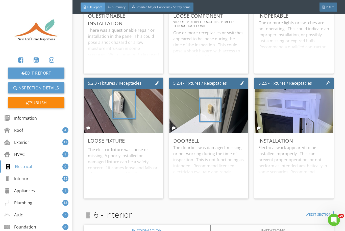
click at [130, 101] on img at bounding box center [123, 111] width 83 height 110
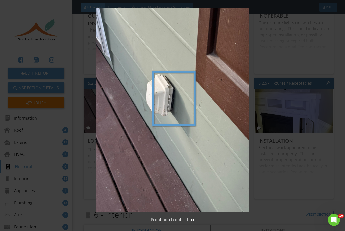
click at [258, 199] on img at bounding box center [172, 110] width 312 height 204
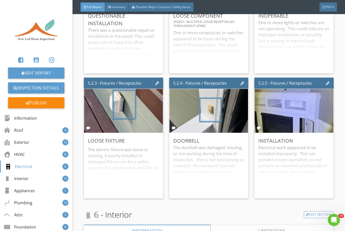
click at [210, 100] on img at bounding box center [208, 111] width 83 height 110
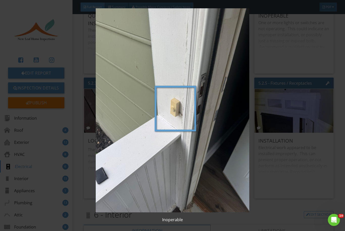
click at [258, 201] on img at bounding box center [172, 110] width 312 height 204
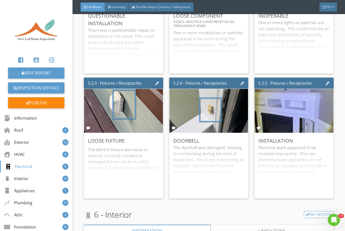
click at [258, 108] on img at bounding box center [294, 111] width 83 height 110
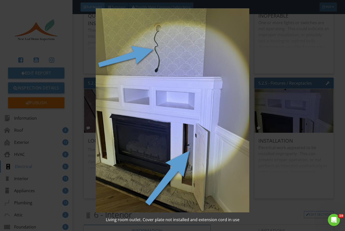
click at [258, 201] on img at bounding box center [172, 110] width 312 height 204
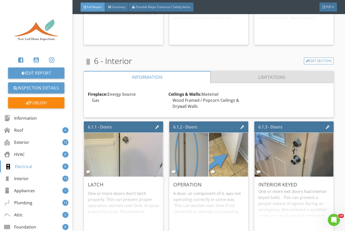
scroll to position [2647, 0]
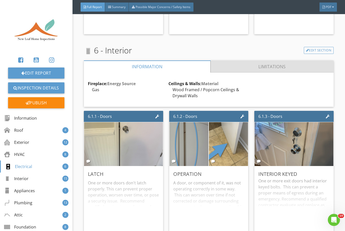
click at [238, 61] on link "Limitations" at bounding box center [271, 67] width 123 height 12
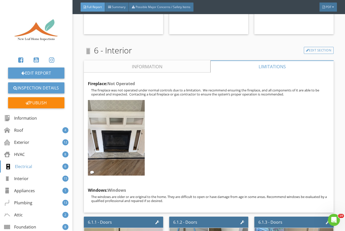
click at [127, 110] on img at bounding box center [116, 138] width 57 height 76
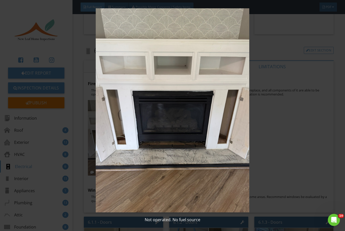
click at [258, 139] on img at bounding box center [172, 110] width 312 height 204
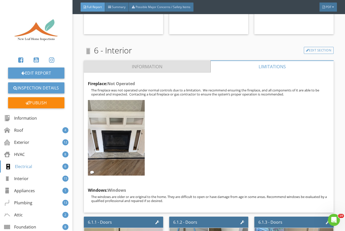
click at [137, 61] on link "Information" at bounding box center [147, 67] width 126 height 12
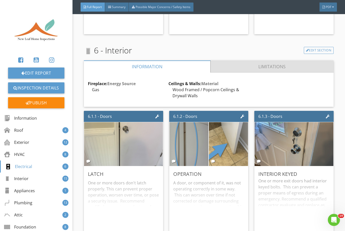
click at [249, 61] on link "Limitations" at bounding box center [271, 67] width 123 height 12
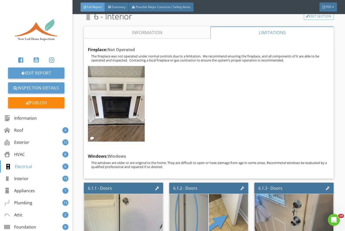
scroll to position [2686, 0]
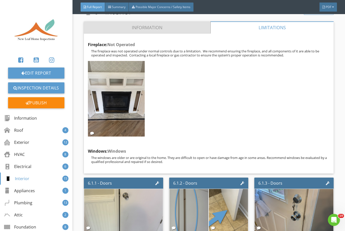
click at [139, 21] on link "Information" at bounding box center [147, 27] width 126 height 12
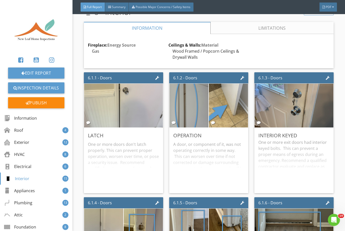
scroll to position [2692, 0]
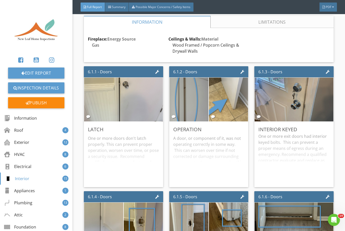
click at [134, 84] on img at bounding box center [123, 100] width 83 height 110
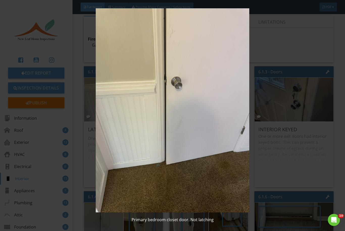
click at [258, 37] on img at bounding box center [172, 110] width 312 height 204
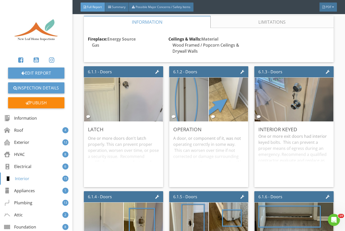
click at [195, 84] on img at bounding box center [189, 100] width 83 height 110
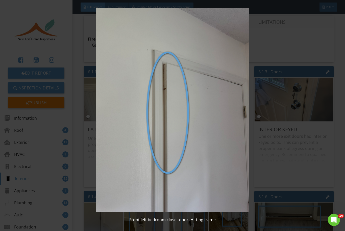
click at [258, 147] on img at bounding box center [172, 110] width 312 height 204
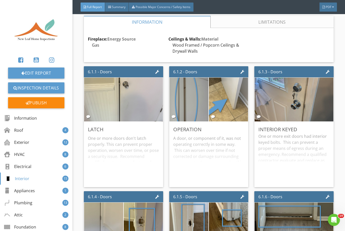
click at [231, 93] on img at bounding box center [228, 100] width 83 height 110
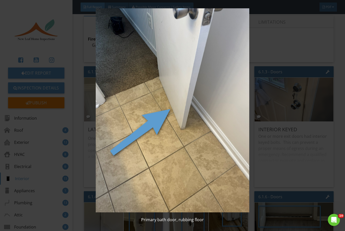
click at [258, 135] on div "Primary bath door, rubbing floor" at bounding box center [172, 115] width 345 height 231
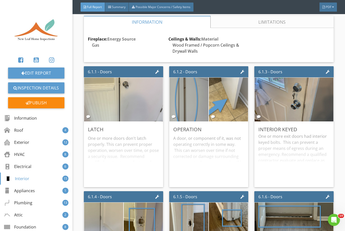
click at [258, 91] on img at bounding box center [294, 100] width 83 height 110
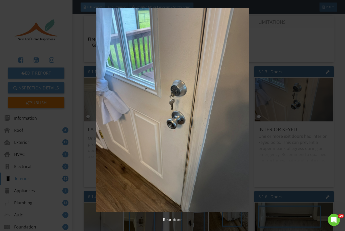
click at [258, 142] on img at bounding box center [172, 110] width 312 height 204
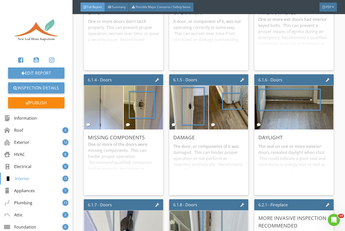
scroll to position [2817, 0]
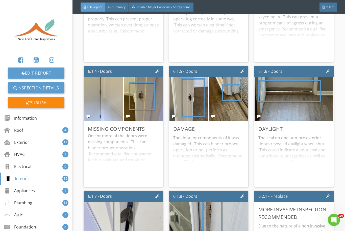
click at [114, 96] on img at bounding box center [103, 99] width 83 height 110
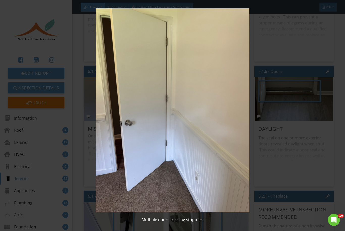
click at [258, 90] on div "Multiple doors missing stoppers" at bounding box center [172, 115] width 345 height 231
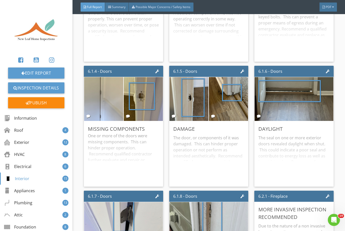
click at [152, 96] on img at bounding box center [143, 99] width 83 height 110
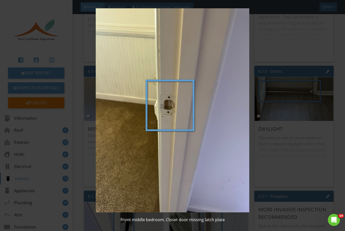
click at [258, 75] on div "Front middle bedroom. Closet door missing latch plate" at bounding box center [172, 115] width 345 height 231
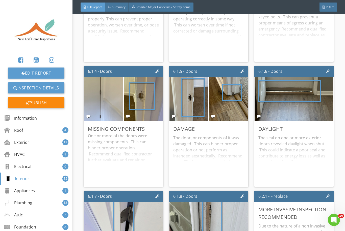
click at [185, 97] on img at bounding box center [189, 99] width 83 height 110
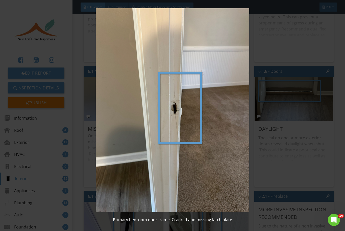
click at [258, 36] on img at bounding box center [172, 110] width 312 height 204
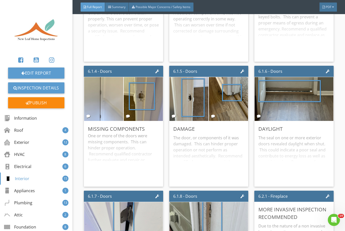
click at [237, 83] on img at bounding box center [228, 99] width 83 height 110
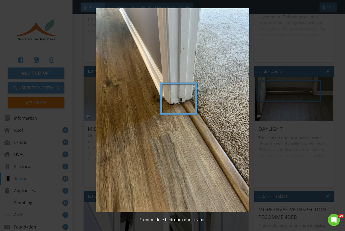
click at [258, 34] on img at bounding box center [172, 110] width 312 height 204
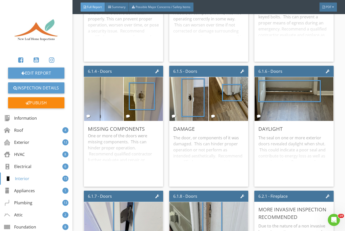
click at [258, 90] on img at bounding box center [294, 99] width 83 height 110
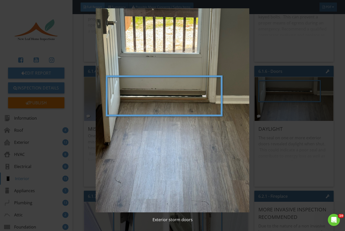
click at [258, 146] on img at bounding box center [172, 110] width 312 height 204
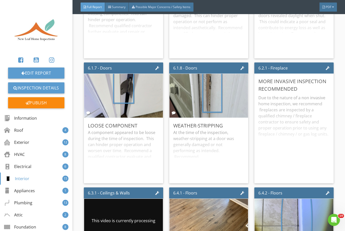
scroll to position [2950, 0]
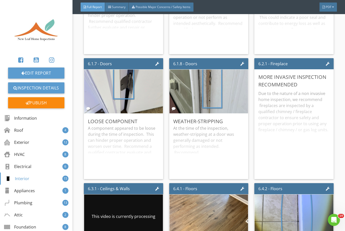
click at [124, 91] on img at bounding box center [123, 92] width 83 height 110
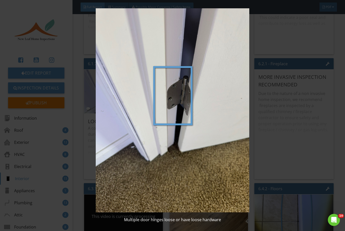
click at [258, 33] on img at bounding box center [172, 110] width 312 height 204
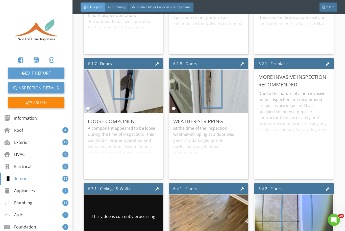
click at [216, 83] on img at bounding box center [208, 92] width 83 height 110
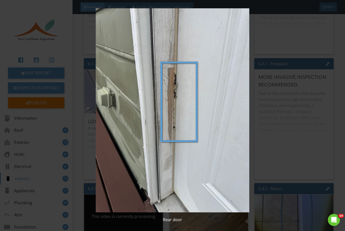
click at [258, 107] on div "Rear door" at bounding box center [172, 115] width 345 height 231
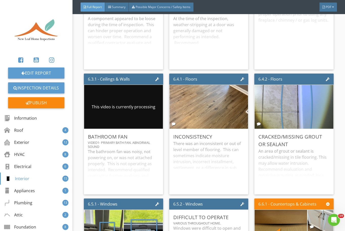
scroll to position [3068, 0]
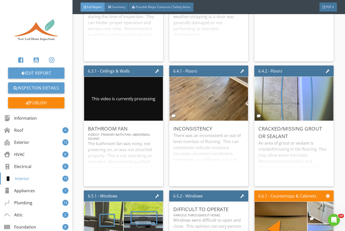
click at [211, 88] on img at bounding box center [208, 99] width 83 height 110
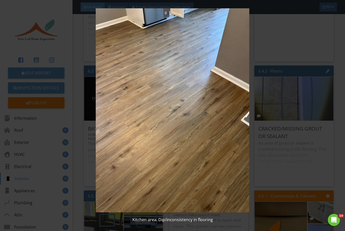
click at [258, 37] on img at bounding box center [172, 110] width 312 height 204
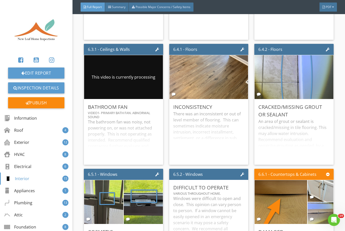
scroll to position [3101, 0]
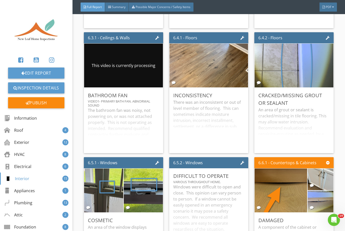
click at [258, 61] on img at bounding box center [294, 66] width 83 height 110
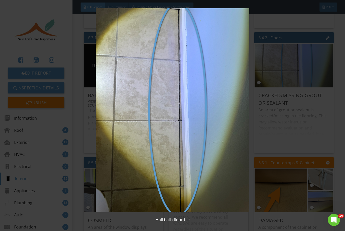
click at [258, 112] on div "Hall bath floor tile" at bounding box center [172, 115] width 345 height 231
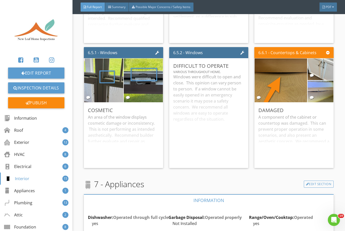
scroll to position [3212, 0]
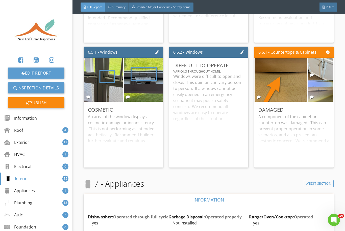
click at [108, 66] on img at bounding box center [103, 80] width 83 height 110
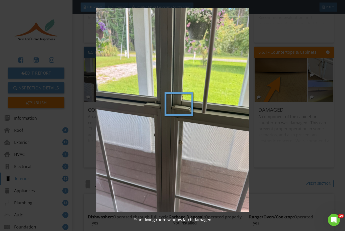
click at [258, 177] on img at bounding box center [172, 110] width 312 height 204
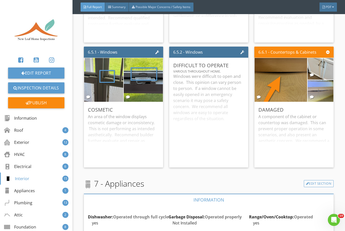
click at [147, 75] on img at bounding box center [143, 80] width 83 height 110
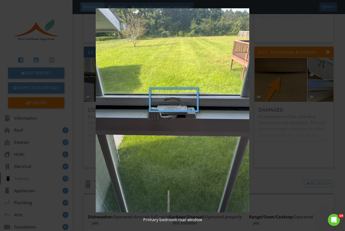
click at [258, 170] on img at bounding box center [172, 110] width 312 height 204
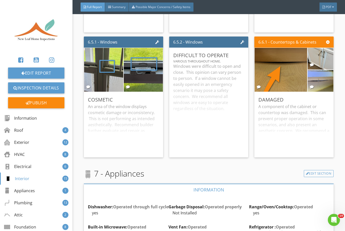
scroll to position [3223, 0]
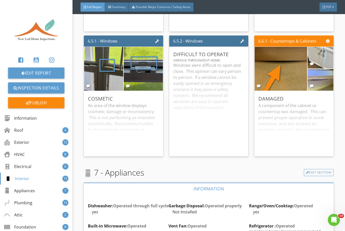
click at [258, 51] on img at bounding box center [281, 69] width 83 height 110
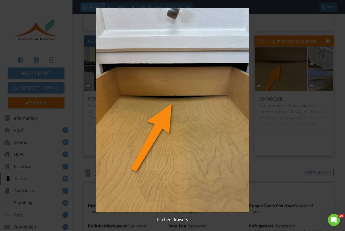
click at [258, 116] on img at bounding box center [172, 110] width 312 height 204
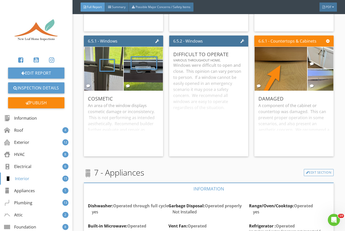
click at [258, 77] on img at bounding box center [320, 80] width 41 height 54
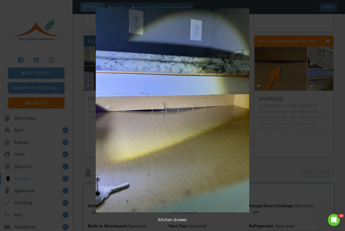
click at [258, 96] on div "Kitchen drawer" at bounding box center [172, 115] width 345 height 231
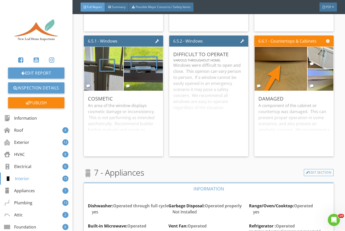
click at [258, 46] on img at bounding box center [320, 58] width 41 height 54
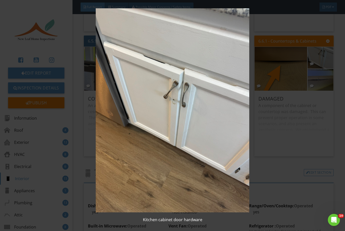
click at [258, 119] on div "Kitchen cabinet door hardware" at bounding box center [172, 115] width 345 height 231
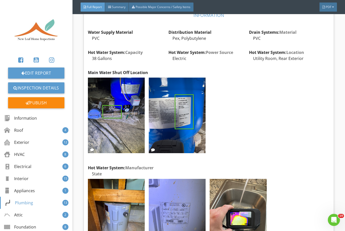
scroll to position [3622, 0]
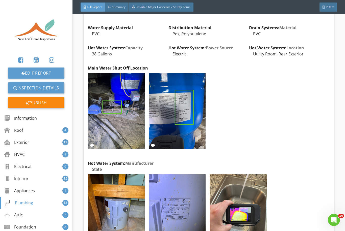
click at [121, 101] on img at bounding box center [116, 111] width 57 height 76
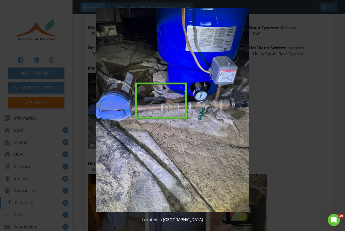
click at [258, 133] on img at bounding box center [172, 110] width 312 height 204
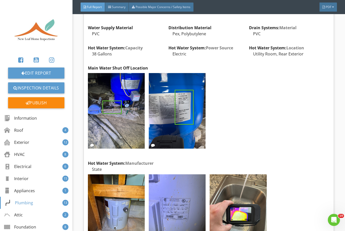
click at [181, 103] on img at bounding box center [177, 111] width 57 height 76
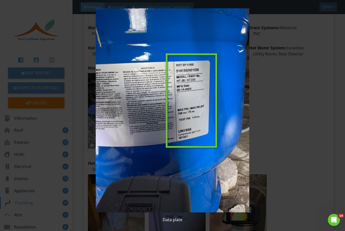
click at [258, 108] on img at bounding box center [172, 110] width 312 height 204
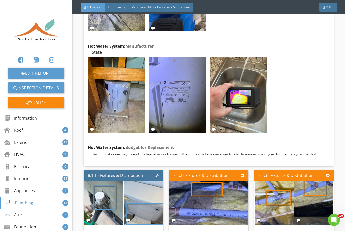
scroll to position [3740, 0]
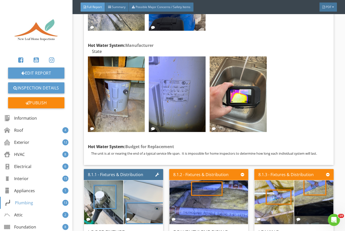
click at [123, 92] on img at bounding box center [116, 95] width 57 height 76
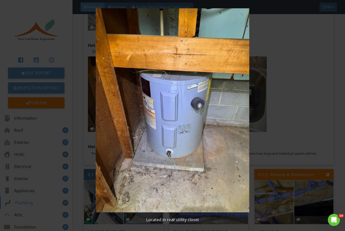
click at [258, 91] on img at bounding box center [172, 110] width 312 height 204
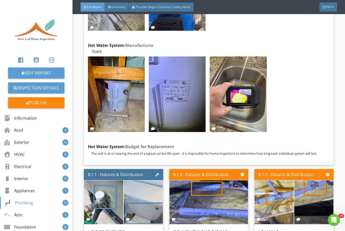
click at [187, 90] on img at bounding box center [177, 95] width 57 height 76
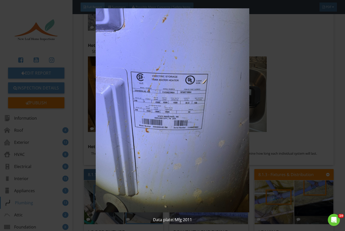
click at [258, 95] on img at bounding box center [172, 110] width 312 height 204
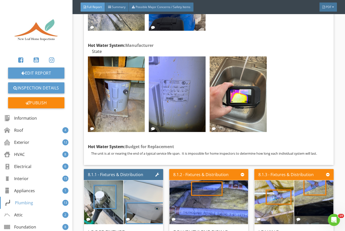
click at [239, 90] on img at bounding box center [238, 95] width 57 height 76
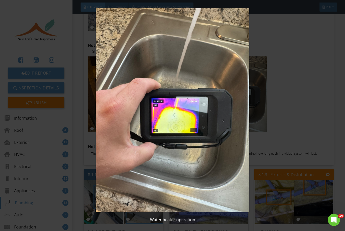
click at [258, 92] on img at bounding box center [172, 110] width 312 height 204
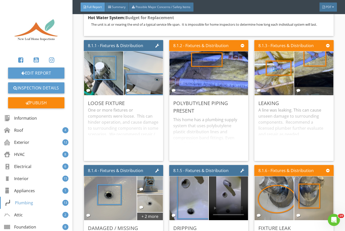
scroll to position [3870, 0]
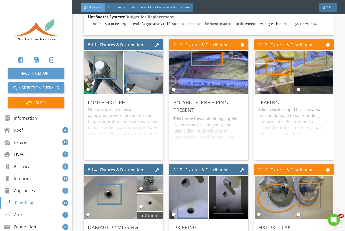
click at [105, 57] on img at bounding box center [103, 73] width 83 height 110
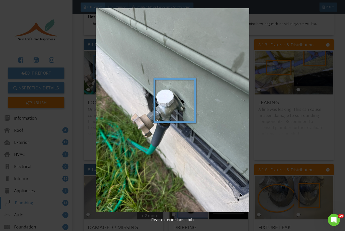
click at [258, 119] on div "Rear exterior hose bib" at bounding box center [172, 115] width 345 height 231
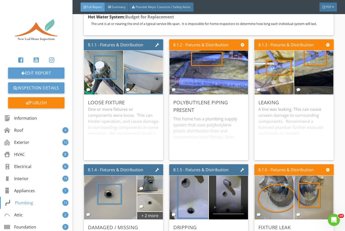
click at [153, 68] on img at bounding box center [143, 73] width 83 height 110
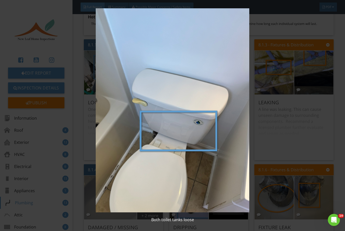
click at [258, 117] on div "Both toilet tanks loose" at bounding box center [172, 115] width 345 height 231
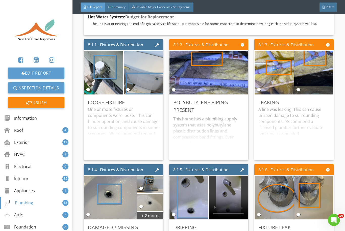
click at [200, 70] on img at bounding box center [208, 73] width 83 height 110
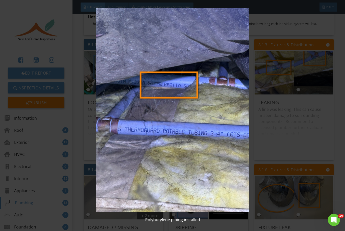
click at [258, 120] on div "Polybutylene piping installed" at bounding box center [172, 115] width 345 height 231
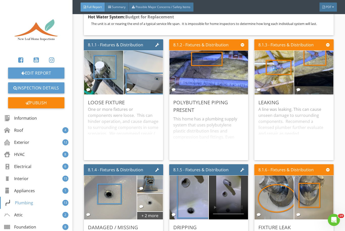
click at [258, 63] on img at bounding box center [274, 73] width 83 height 110
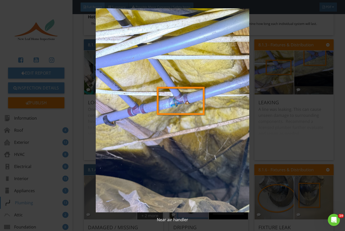
click at [258, 64] on img at bounding box center [172, 110] width 312 height 204
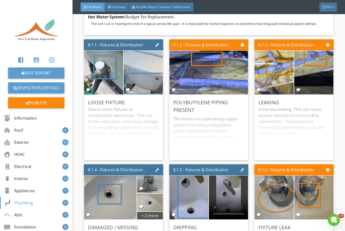
click at [258, 66] on img at bounding box center [313, 73] width 83 height 110
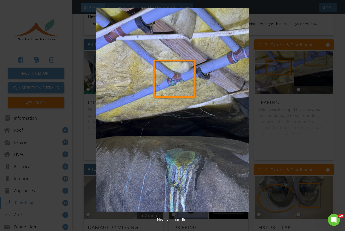
click at [258, 27] on div "Near air handler" at bounding box center [172, 115] width 345 height 231
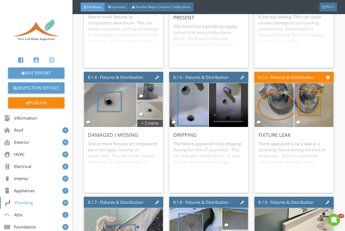
scroll to position [3964, 0]
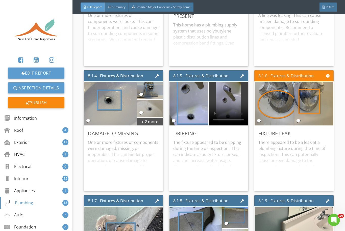
click at [150, 115] on img at bounding box center [149, 109] width 33 height 44
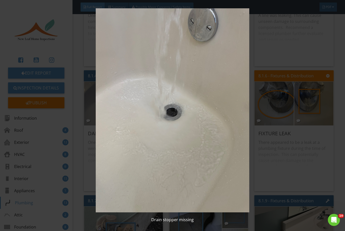
click at [258, 43] on img at bounding box center [172, 110] width 312 height 204
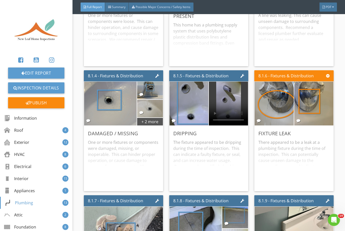
click at [152, 120] on div "+ 2 more" at bounding box center [150, 122] width 26 height 8
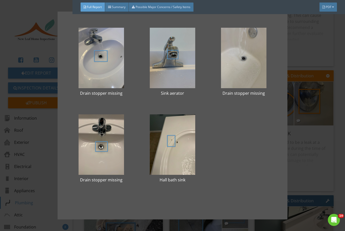
click at [109, 61] on div at bounding box center [101, 58] width 55 height 61
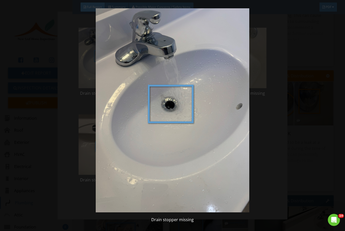
click at [258, 75] on img at bounding box center [172, 110] width 312 height 204
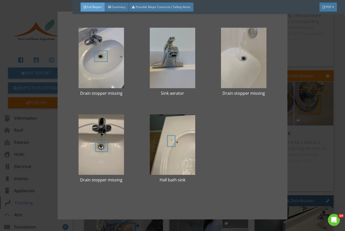
click at [180, 54] on div at bounding box center [172, 58] width 55 height 61
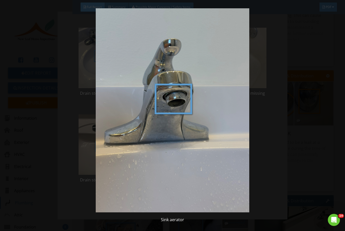
click at [258, 124] on img at bounding box center [172, 110] width 312 height 204
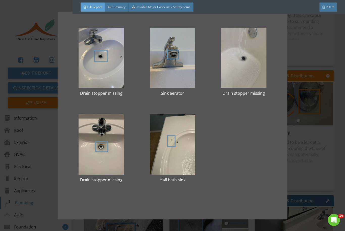
click at [243, 65] on div at bounding box center [243, 58] width 55 height 61
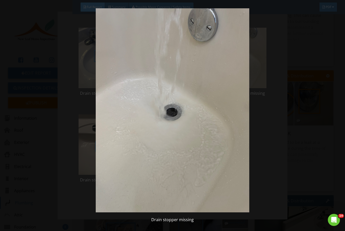
click at [258, 123] on img at bounding box center [172, 110] width 312 height 204
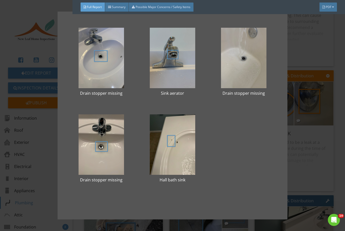
click at [107, 144] on div at bounding box center [101, 145] width 55 height 61
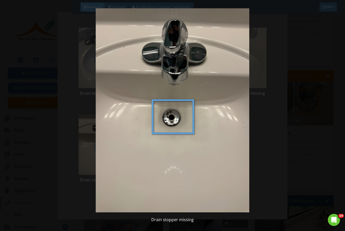
click at [258, 130] on img at bounding box center [172, 110] width 312 height 204
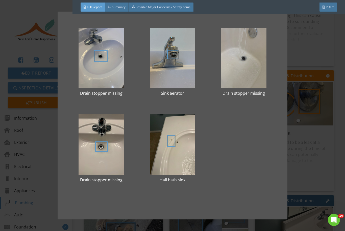
click at [176, 146] on div at bounding box center [172, 145] width 55 height 61
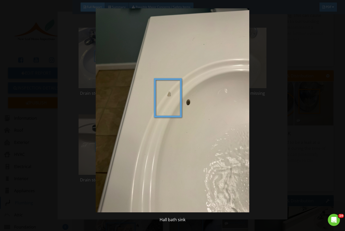
click at [258, 141] on img at bounding box center [172, 110] width 312 height 204
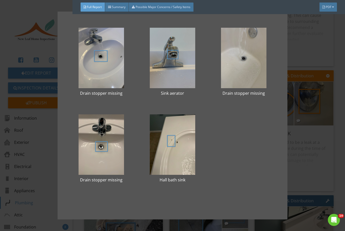
click at [258, 166] on div "Drain stopper missing Sink aerator Drain stopper missing Drain stopper missing …" at bounding box center [172, 115] width 345 height 231
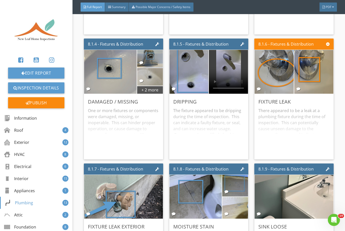
scroll to position [4008, 0]
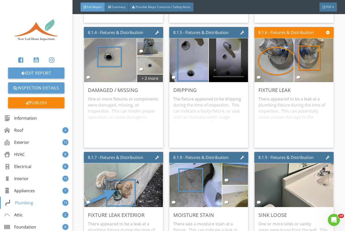
click at [187, 67] on img at bounding box center [189, 60] width 83 height 110
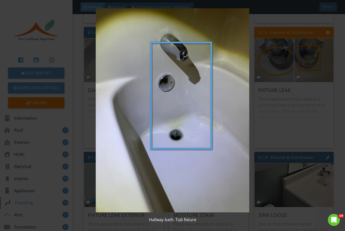
click at [258, 121] on img at bounding box center [172, 110] width 312 height 204
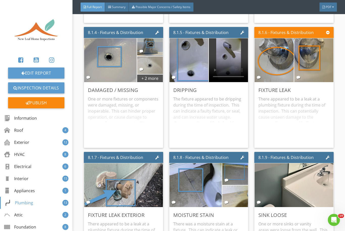
click at [214, 44] on video at bounding box center [228, 60] width 39 height 44
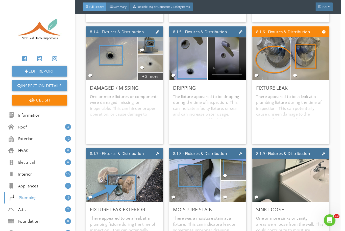
scroll to position [6, 0]
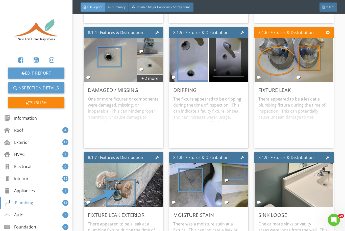
click at [258, 48] on img at bounding box center [274, 60] width 83 height 110
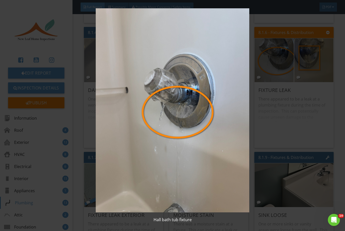
click at [258, 62] on img at bounding box center [172, 110] width 312 height 204
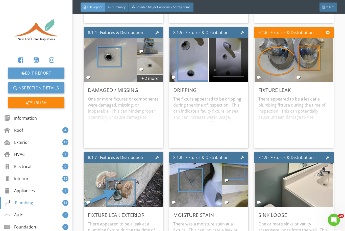
click at [258, 60] on img at bounding box center [313, 60] width 83 height 110
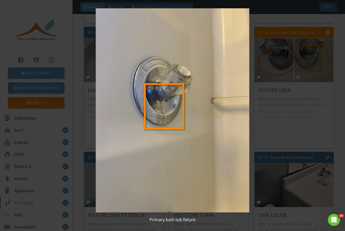
click at [258, 117] on div "Primary bath tub fixture" at bounding box center [172, 115] width 345 height 231
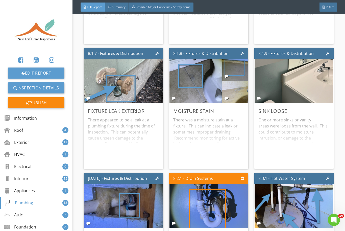
scroll to position [4112, 0]
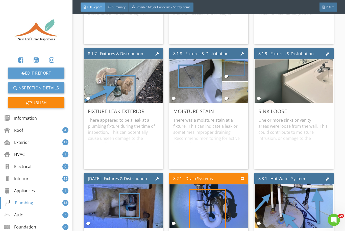
click at [124, 79] on img at bounding box center [123, 82] width 83 height 110
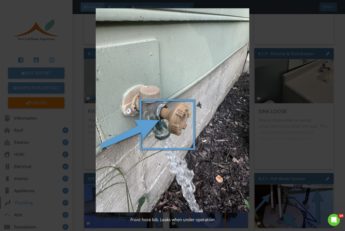
click at [258, 140] on img at bounding box center [172, 110] width 312 height 204
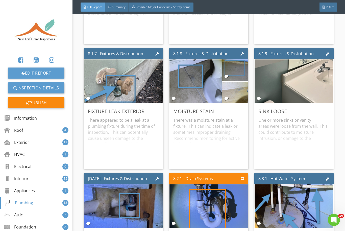
click at [199, 82] on img at bounding box center [195, 82] width 83 height 110
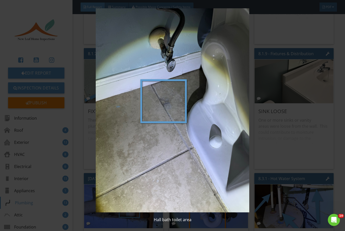
click at [258, 136] on img at bounding box center [172, 110] width 312 height 204
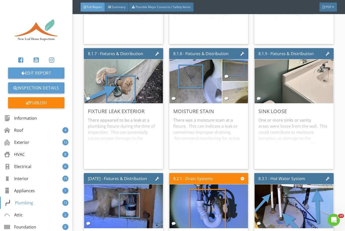
click at [241, 68] on img at bounding box center [235, 70] width 41 height 54
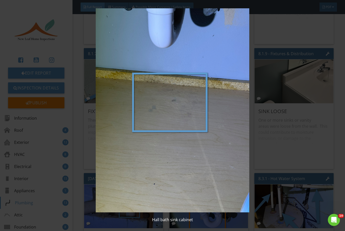
click at [258, 130] on img at bounding box center [172, 110] width 312 height 204
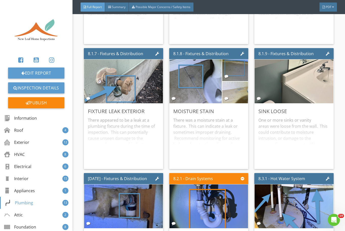
click at [242, 88] on img at bounding box center [235, 92] width 41 height 54
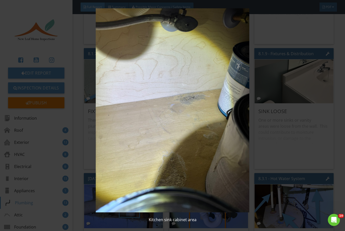
click at [258, 130] on img at bounding box center [172, 110] width 312 height 204
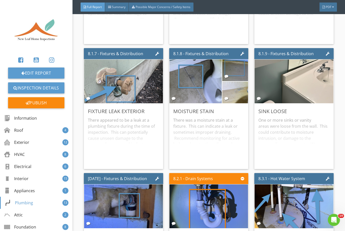
click at [258, 74] on img at bounding box center [294, 82] width 83 height 110
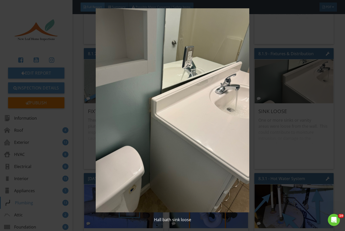
click at [258, 135] on div "Hall bath sink loose" at bounding box center [172, 115] width 345 height 231
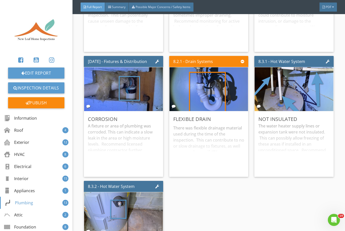
scroll to position [4230, 0]
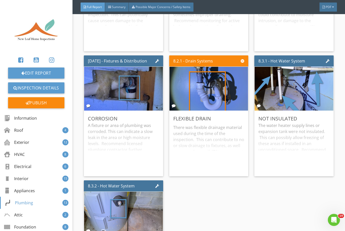
click at [130, 91] on img at bounding box center [123, 89] width 83 height 110
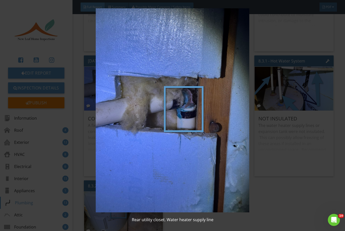
click at [258, 195] on img at bounding box center [172, 110] width 312 height 204
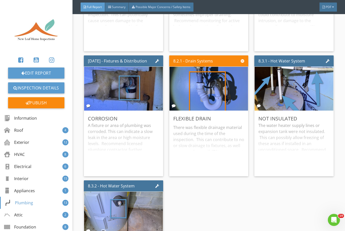
click at [258, 93] on img at bounding box center [294, 89] width 83 height 110
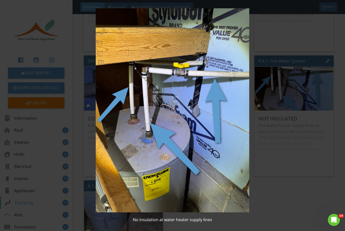
click at [258, 196] on img at bounding box center [172, 110] width 312 height 204
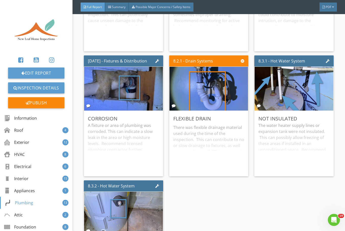
click at [206, 87] on img at bounding box center [208, 89] width 83 height 110
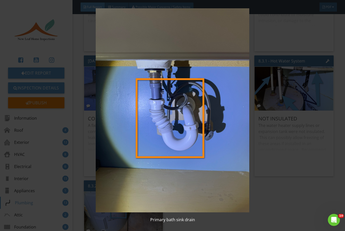
click at [258, 201] on img at bounding box center [172, 110] width 312 height 204
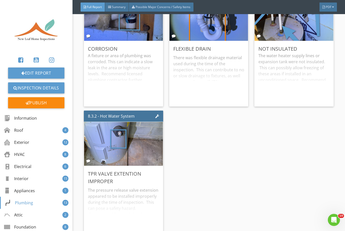
scroll to position [4352, 0]
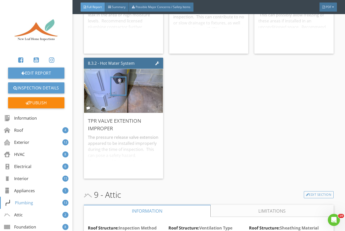
click at [130, 93] on img at bounding box center [123, 91] width 83 height 110
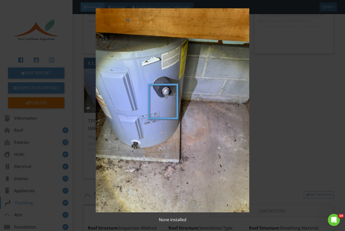
click at [258, 167] on img at bounding box center [172, 110] width 312 height 204
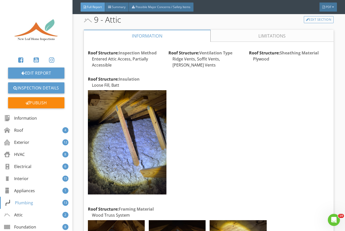
scroll to position [4548, 0]
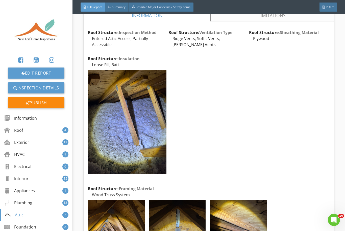
click at [125, 113] on img at bounding box center [127, 122] width 79 height 105
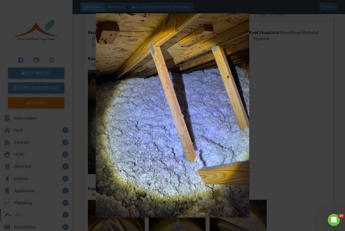
click at [258, 148] on img at bounding box center [172, 115] width 312 height 204
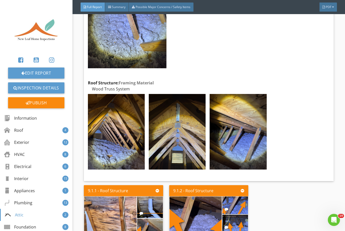
scroll to position [4655, 0]
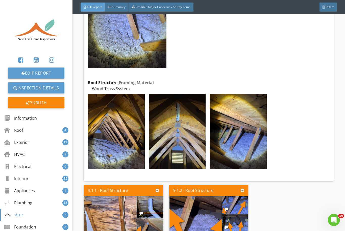
click at [123, 119] on img at bounding box center [116, 132] width 57 height 76
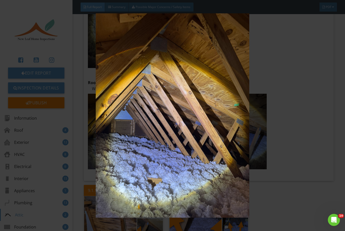
click at [258, 134] on img at bounding box center [172, 115] width 312 height 204
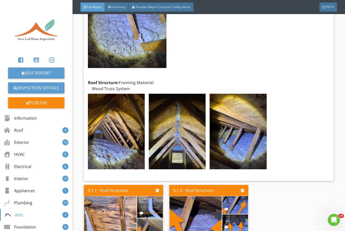
click at [175, 118] on img at bounding box center [177, 132] width 57 height 76
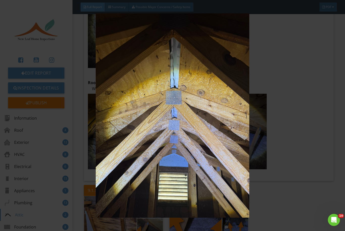
click at [258, 123] on img at bounding box center [172, 115] width 312 height 204
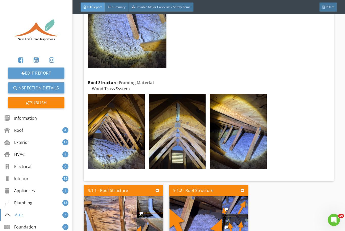
click at [225, 123] on img at bounding box center [238, 132] width 57 height 76
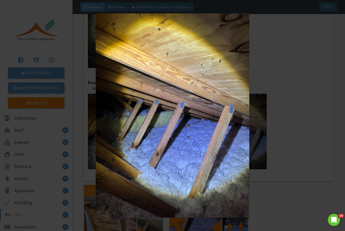
click at [258, 128] on img at bounding box center [172, 115] width 312 height 204
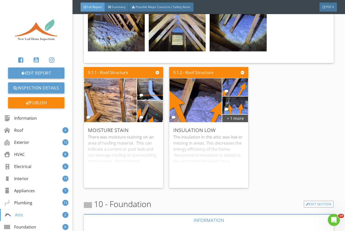
scroll to position [4771, 0]
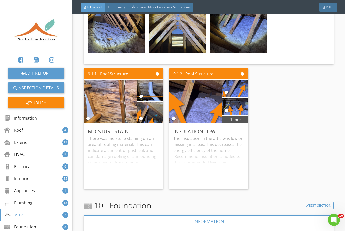
click at [108, 97] on img at bounding box center [110, 102] width 83 height 110
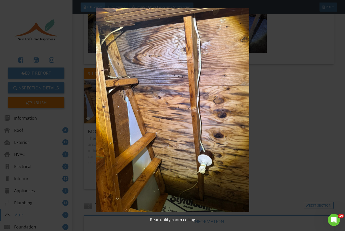
click at [258, 127] on img at bounding box center [172, 110] width 312 height 204
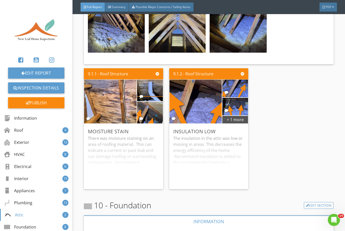
click at [148, 83] on img at bounding box center [149, 91] width 41 height 54
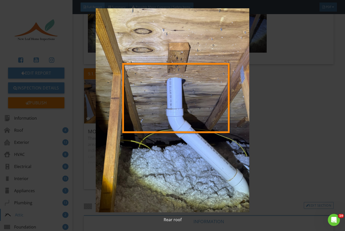
click at [258, 144] on img at bounding box center [172, 110] width 312 height 204
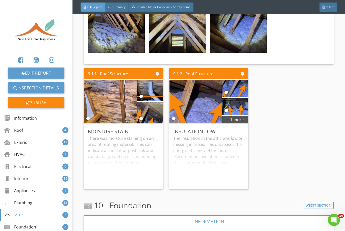
click at [152, 107] on img at bounding box center [149, 113] width 41 height 54
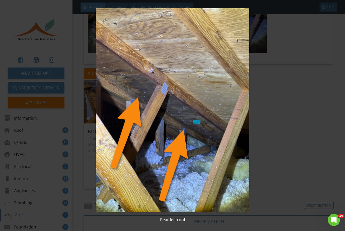
click at [258, 162] on img at bounding box center [172, 110] width 312 height 204
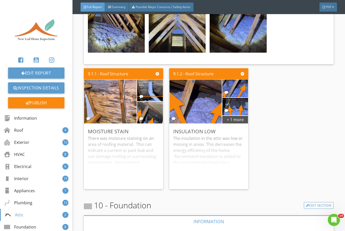
click at [238, 116] on div "+ 1 more" at bounding box center [235, 120] width 26 height 8
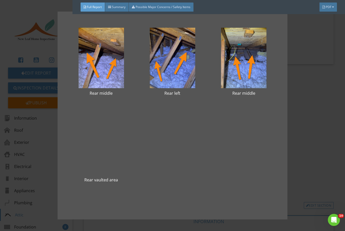
click at [106, 51] on div at bounding box center [101, 58] width 55 height 61
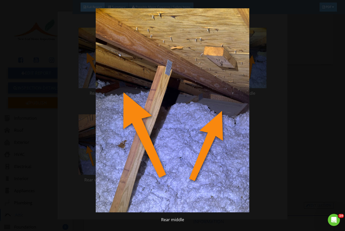
click at [258, 131] on img at bounding box center [172, 110] width 312 height 204
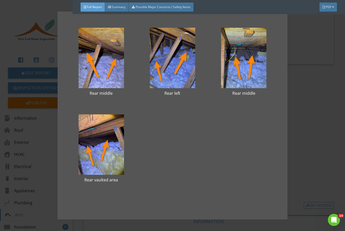
click at [171, 52] on div at bounding box center [172, 58] width 55 height 61
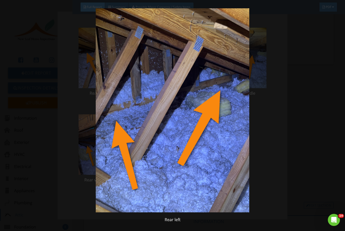
click at [258, 134] on img at bounding box center [172, 110] width 312 height 204
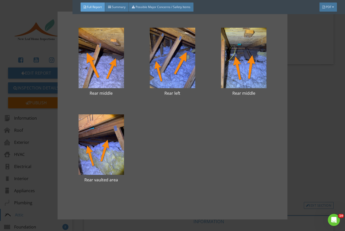
click at [248, 62] on div at bounding box center [243, 58] width 55 height 61
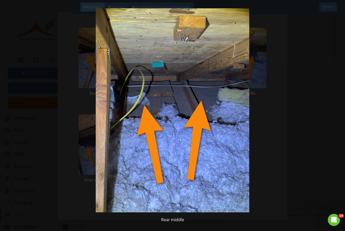
click at [258, 131] on img at bounding box center [172, 110] width 312 height 204
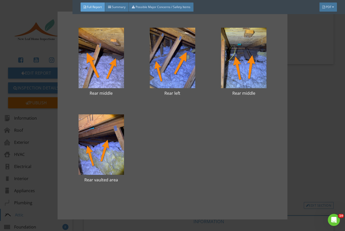
click at [113, 140] on div at bounding box center [101, 145] width 55 height 61
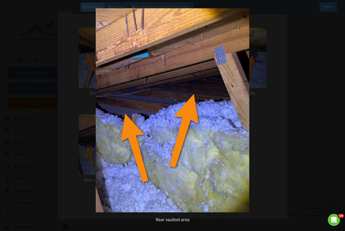
click at [258, 161] on img at bounding box center [172, 110] width 312 height 204
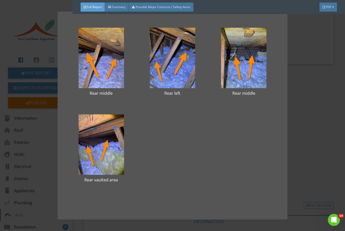
click at [258, 128] on div "Rear middle Rear left Rear middle Rear vaulted area" at bounding box center [172, 115] width 345 height 231
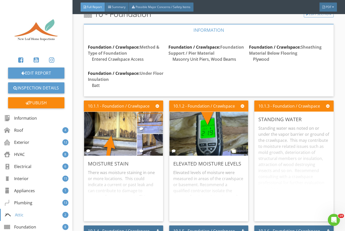
scroll to position [4965, 0]
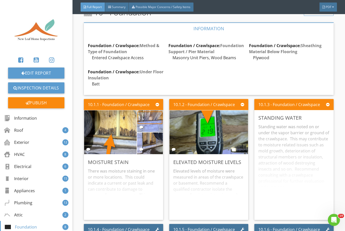
click at [115, 117] on img at bounding box center [110, 133] width 83 height 110
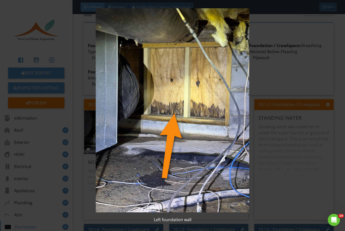
click at [258, 69] on img at bounding box center [172, 110] width 312 height 204
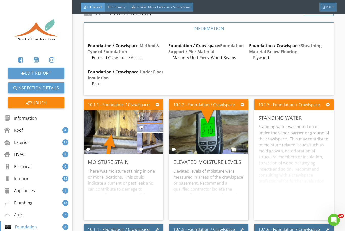
click at [154, 112] on img at bounding box center [149, 121] width 41 height 54
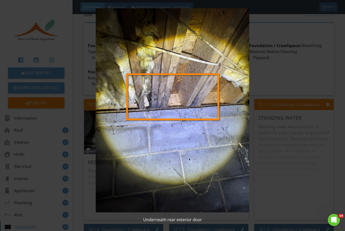
click at [258, 187] on img at bounding box center [172, 110] width 312 height 204
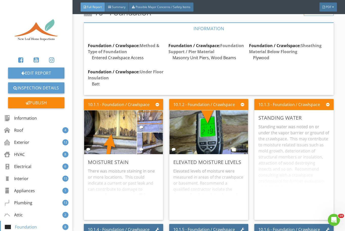
click at [152, 134] on img at bounding box center [149, 144] width 41 height 54
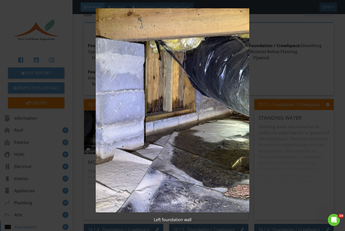
click at [258, 168] on img at bounding box center [172, 110] width 312 height 204
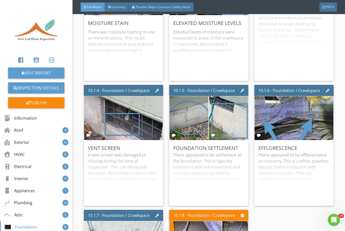
scroll to position [5173, 0]
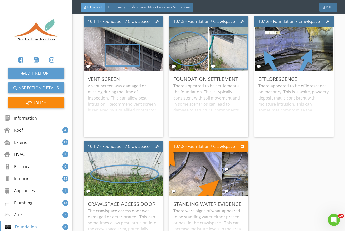
click at [205, 163] on img at bounding box center [195, 175] width 83 height 110
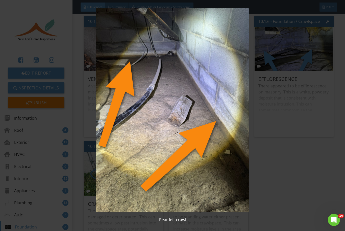
click at [258, 168] on img at bounding box center [172, 110] width 312 height 204
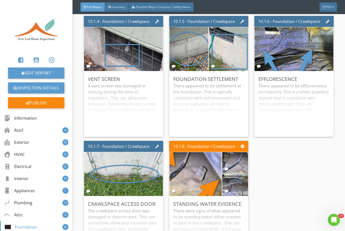
click at [237, 152] on img at bounding box center [235, 163] width 41 height 54
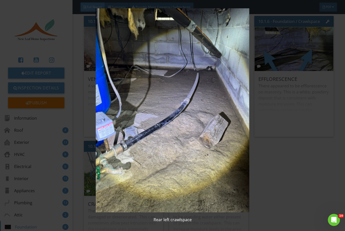
click at [258, 180] on img at bounding box center [172, 110] width 312 height 204
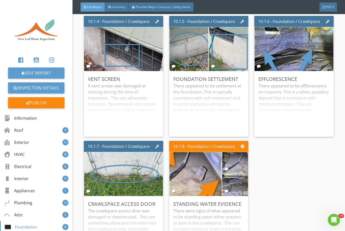
click at [239, 177] on img at bounding box center [235, 186] width 41 height 54
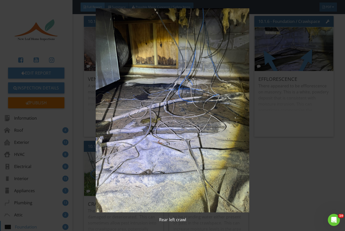
click at [258, 174] on img at bounding box center [172, 110] width 312 height 204
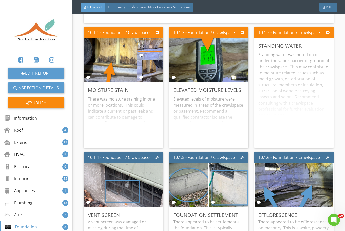
scroll to position [5009, 0]
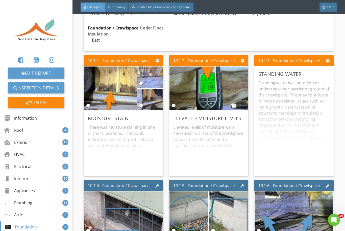
click at [207, 76] on img at bounding box center [208, 89] width 83 height 110
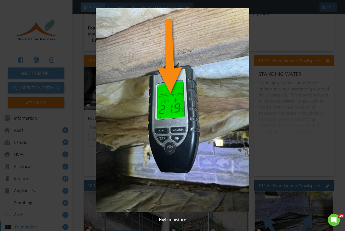
click at [258, 115] on div "High moisture" at bounding box center [172, 115] width 345 height 231
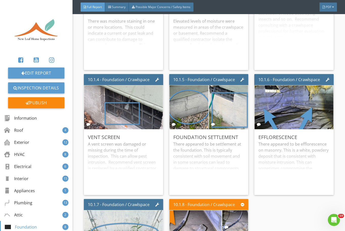
scroll to position [5101, 0]
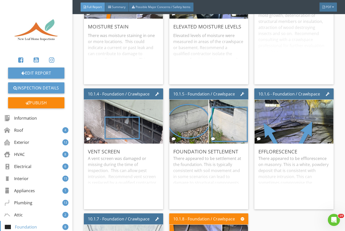
click at [123, 114] on img at bounding box center [123, 122] width 83 height 110
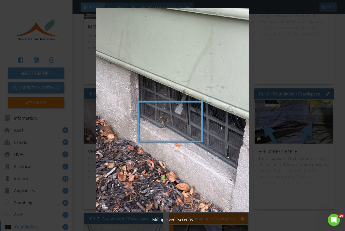
click at [258, 212] on img at bounding box center [172, 110] width 312 height 204
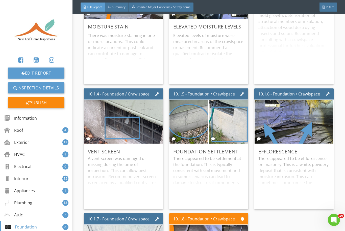
click at [189, 113] on img at bounding box center [189, 122] width 83 height 110
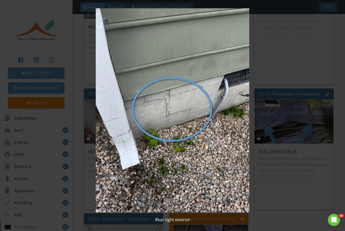
click at [258, 212] on img at bounding box center [172, 110] width 312 height 204
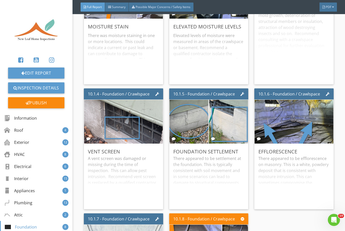
click at [227, 108] on img at bounding box center [228, 122] width 83 height 110
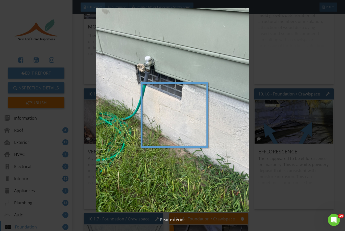
click at [258, 212] on img at bounding box center [172, 110] width 312 height 204
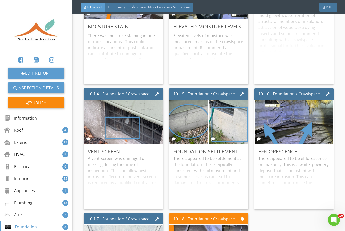
click at [191, 113] on img at bounding box center [189, 122] width 83 height 110
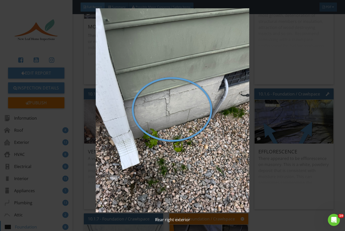
click at [258, 218] on div "Rear right exterior" at bounding box center [172, 220] width 329 height 6
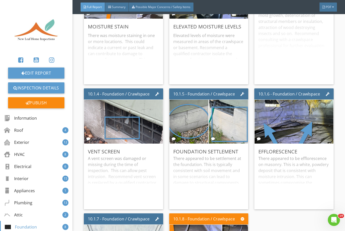
click at [232, 109] on img at bounding box center [228, 122] width 83 height 110
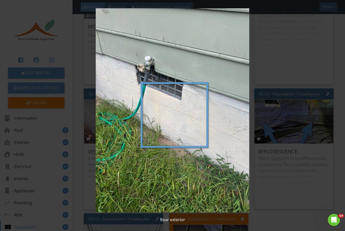
click at [258, 217] on div "Rear exterior" at bounding box center [172, 115] width 345 height 231
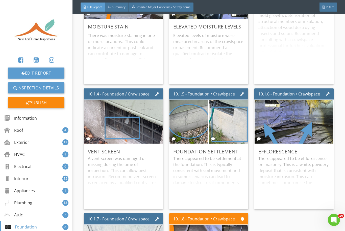
click at [258, 110] on img at bounding box center [294, 122] width 83 height 110
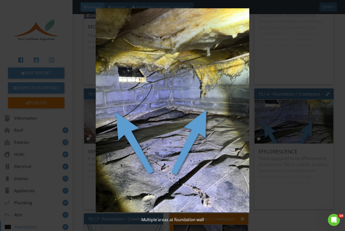
click at [258, 211] on img at bounding box center [172, 110] width 312 height 204
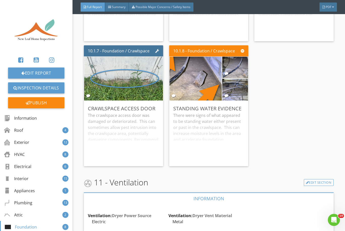
scroll to position [5273, 0]
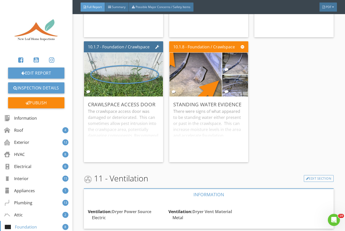
click at [134, 67] on img at bounding box center [123, 75] width 83 height 110
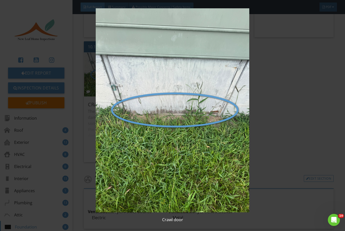
click at [258, 163] on img at bounding box center [172, 110] width 312 height 204
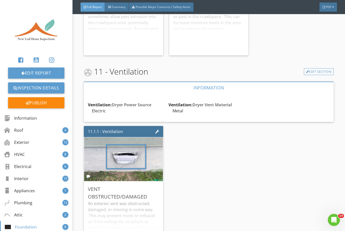
scroll to position [5380, 0]
click at [133, 149] on img at bounding box center [123, 160] width 83 height 110
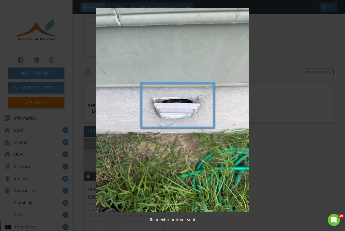
click at [258, 170] on img at bounding box center [172, 110] width 312 height 204
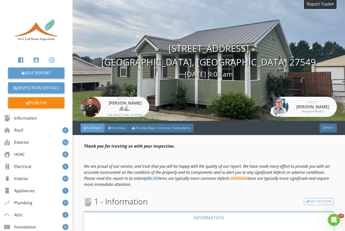
scroll to position [0, 0]
click at [24, 152] on div "HVAC" at bounding box center [14, 155] width 21 height 6
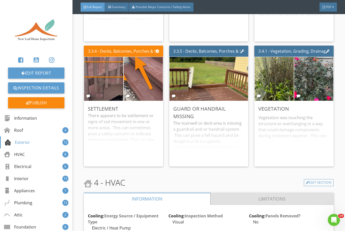
click at [251, 195] on link "Limitations" at bounding box center [271, 199] width 123 height 12
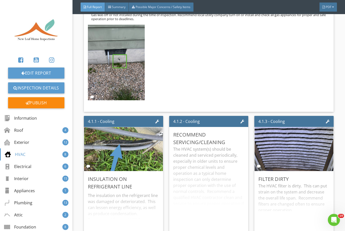
scroll to position [1424, 0]
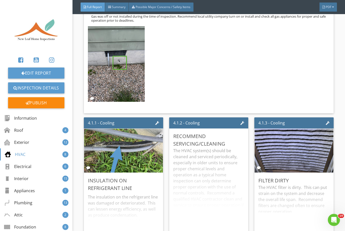
click at [120, 69] on img at bounding box center [116, 64] width 57 height 76
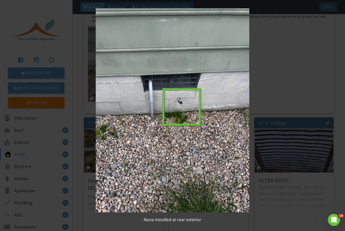
click at [258, 67] on img at bounding box center [172, 110] width 312 height 204
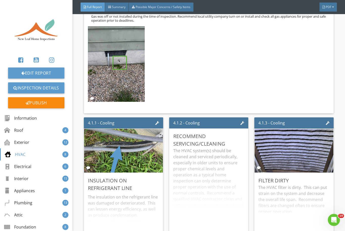
click at [119, 3] on div "Summary" at bounding box center [117, 7] width 24 height 9
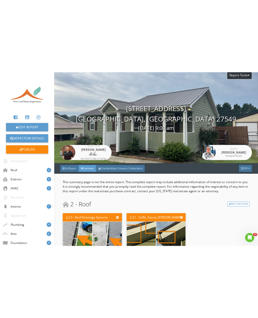
scroll to position [0, 0]
